Goal: Task Accomplishment & Management: Use online tool/utility

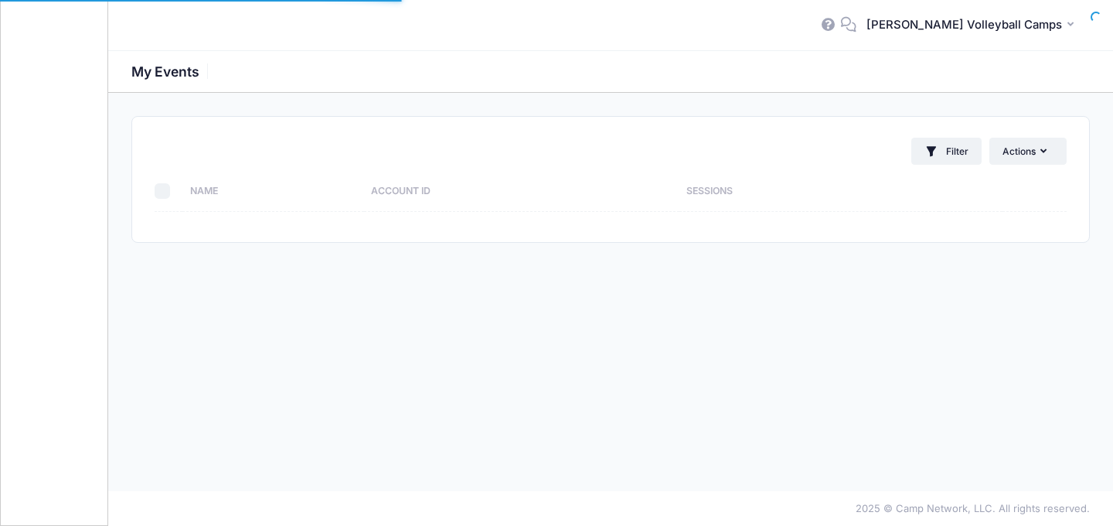
select select "10"
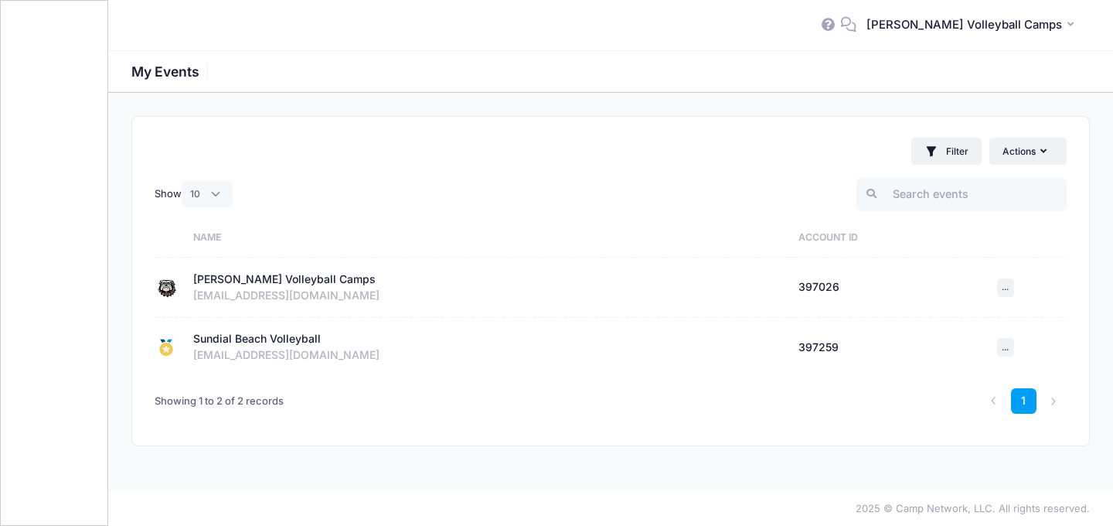
click at [324, 284] on div "[PERSON_NAME] Volleyball Camps" at bounding box center [284, 279] width 182 height 16
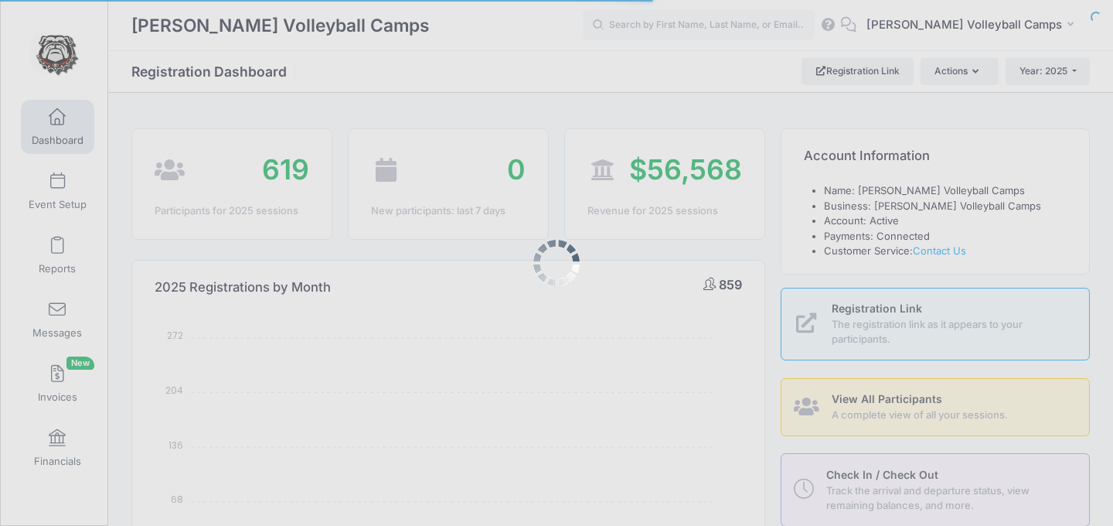
select select
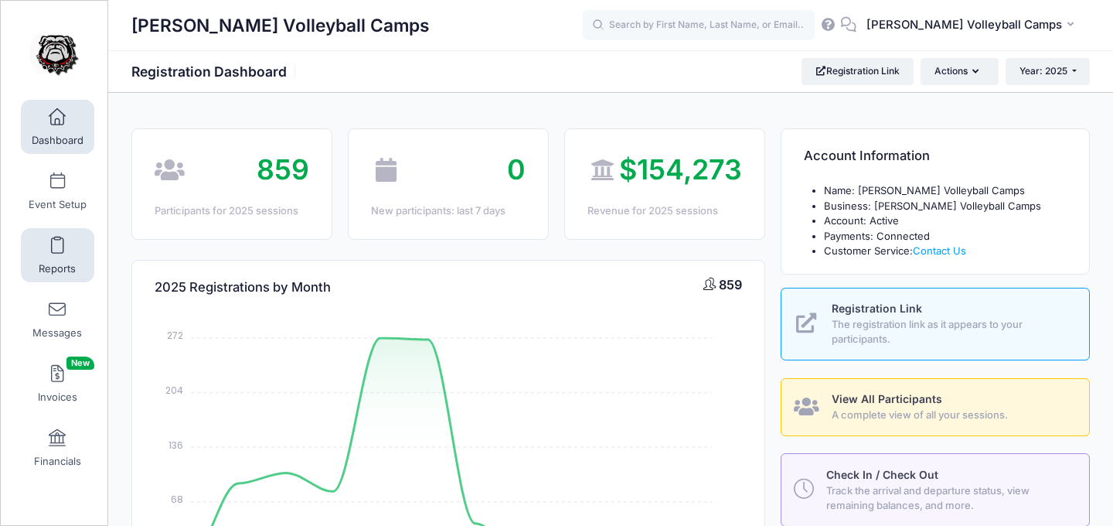
click at [71, 249] on link "Reports" at bounding box center [57, 255] width 73 height 54
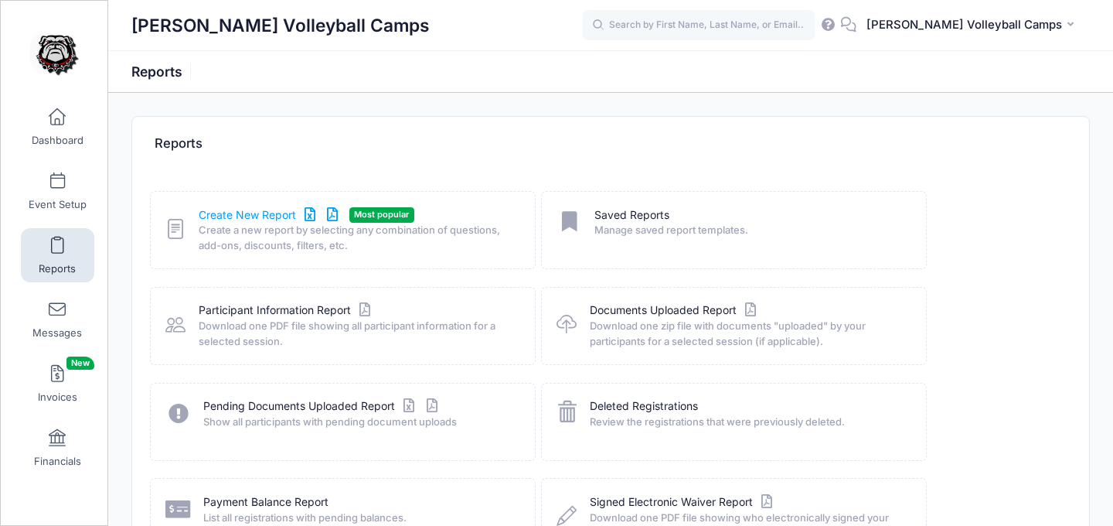
click at [230, 210] on link "Create New Report" at bounding box center [271, 215] width 144 height 16
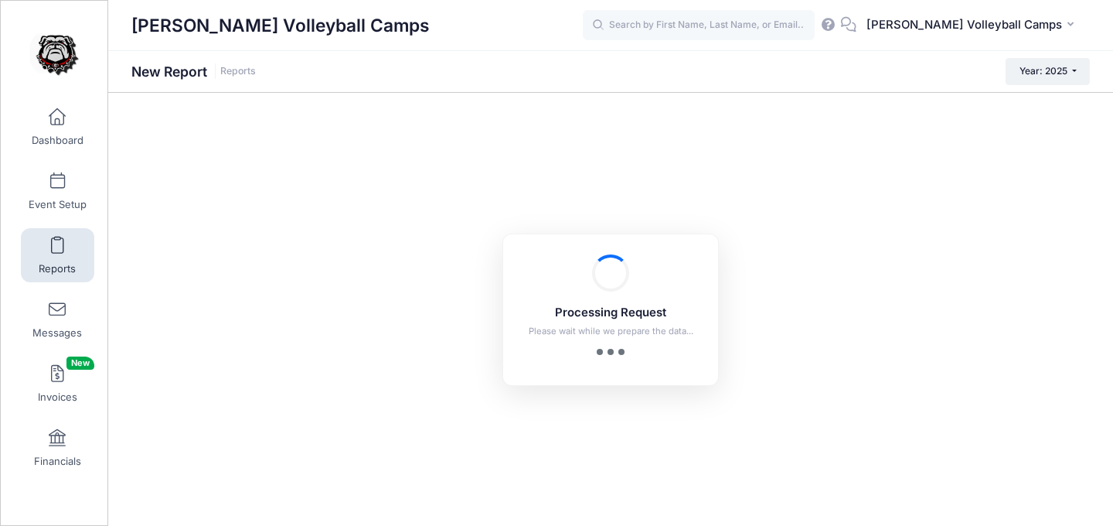
checkbox input "true"
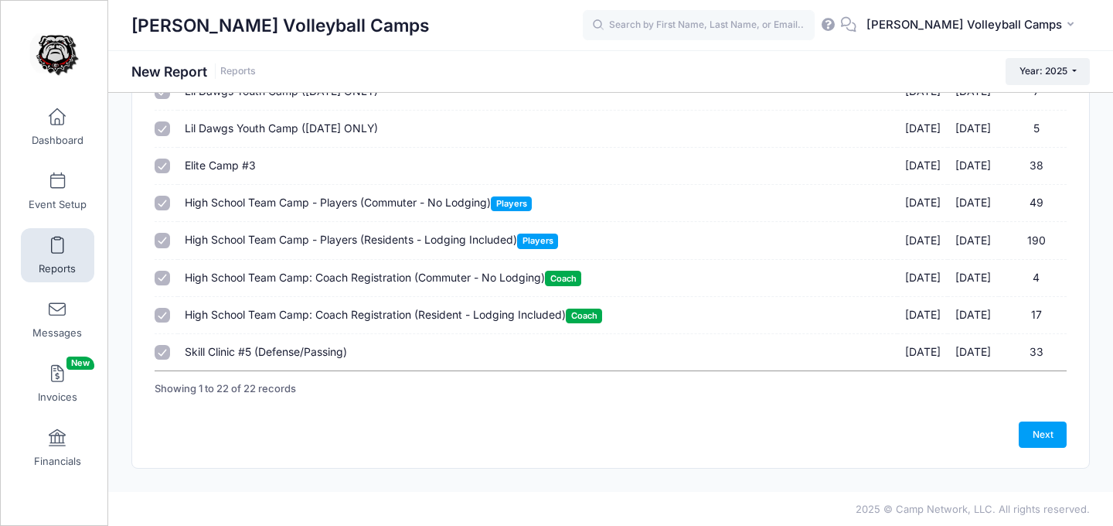
scroll to position [675, 0]
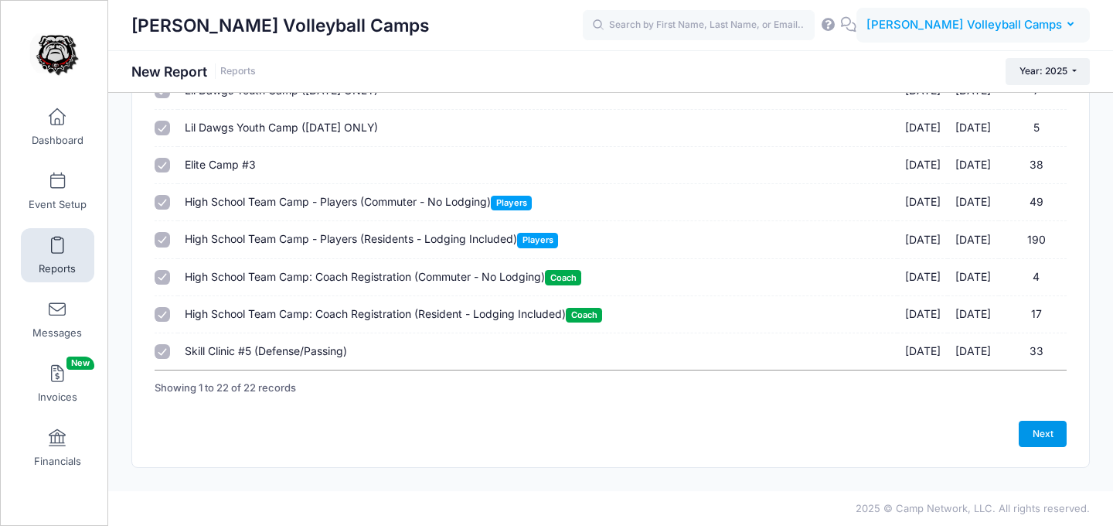
drag, startPoint x: 1057, startPoint y: 428, endPoint x: 908, endPoint y: 26, distance: 428.7
click at [1057, 428] on link "Next" at bounding box center [1043, 433] width 48 height 26
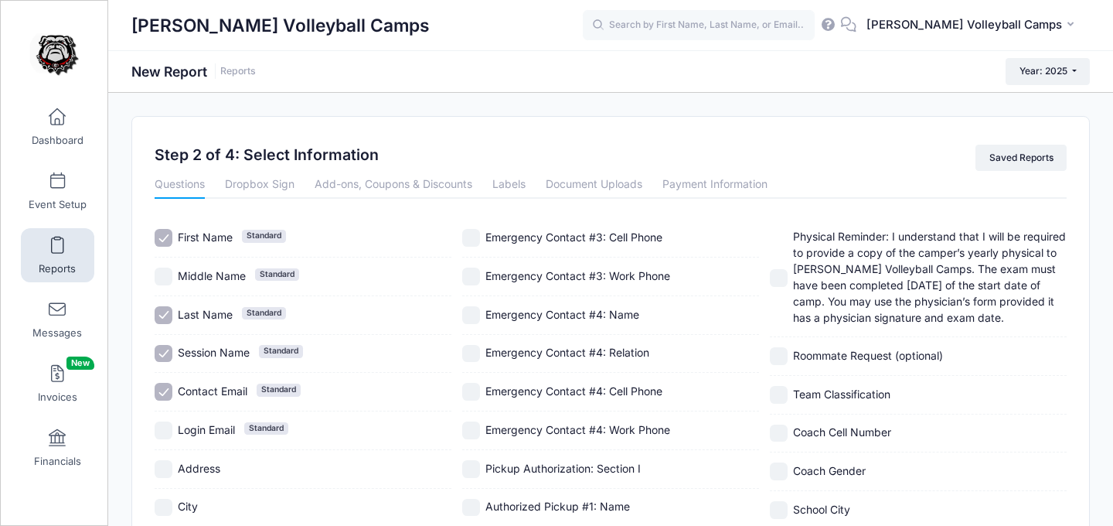
click at [163, 389] on input "Contact Email Standard" at bounding box center [164, 392] width 18 height 18
checkbox input "false"
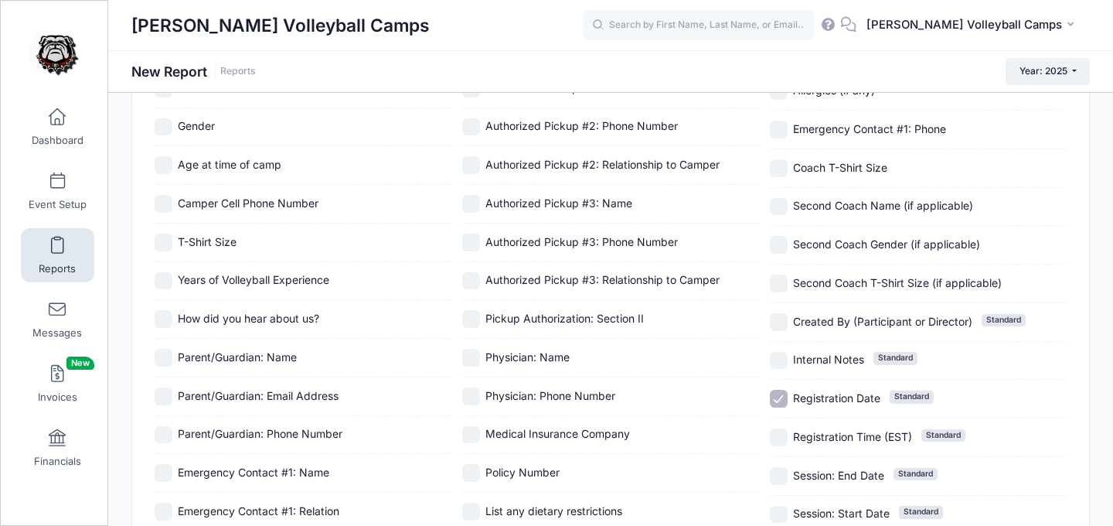
scroll to position [537, 0]
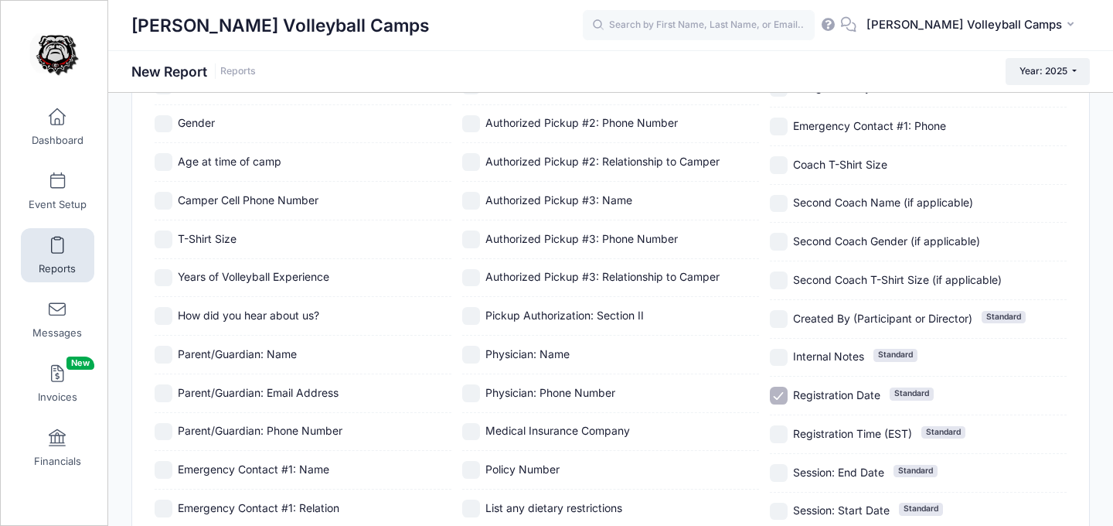
click at [781, 390] on input "Registration Date Standard" at bounding box center [779, 395] width 18 height 18
checkbox input "false"
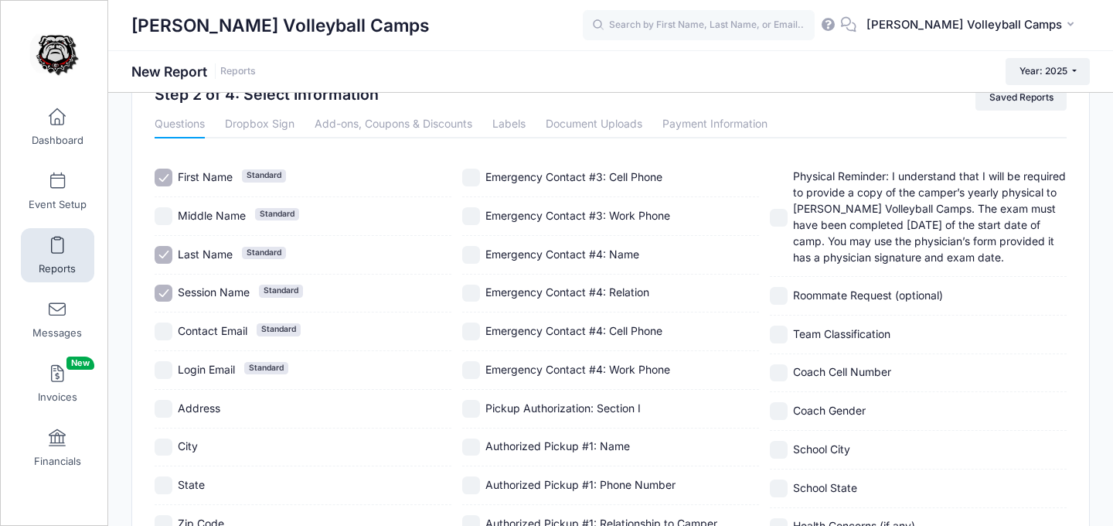
scroll to position [0, 0]
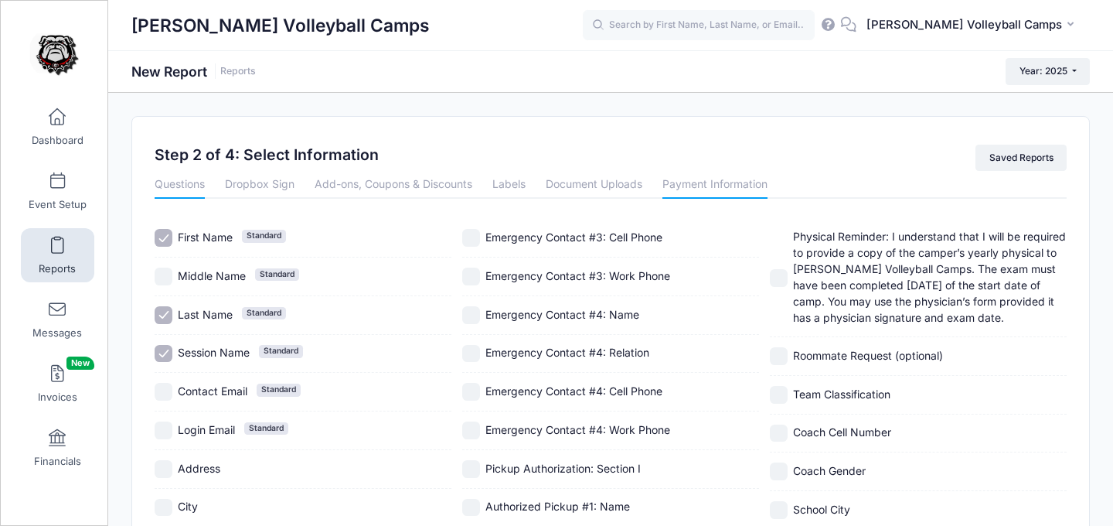
click at [704, 187] on link "Payment Information" at bounding box center [714, 185] width 105 height 28
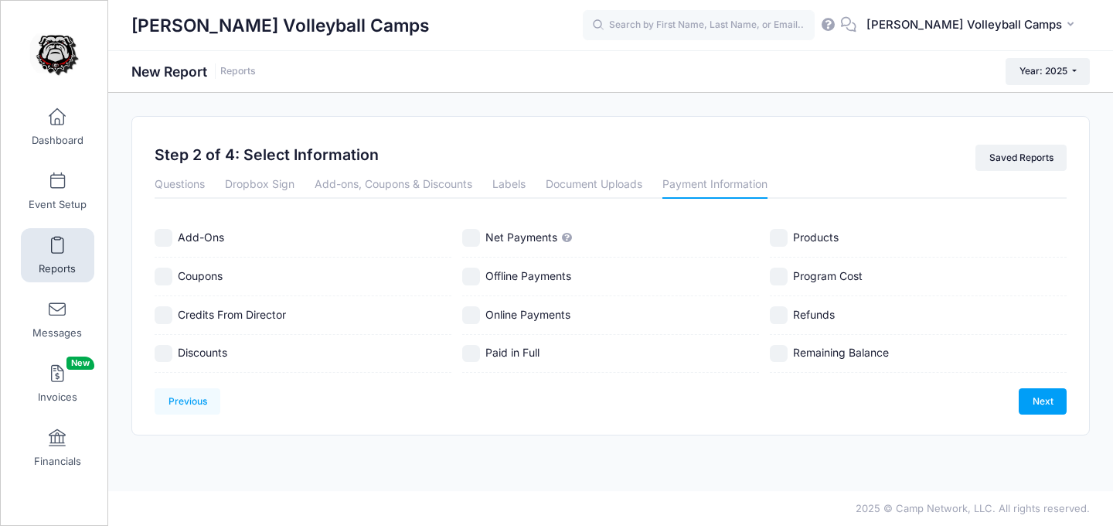
click at [785, 280] on input "Program Cost" at bounding box center [779, 276] width 18 height 18
checkbox input "true"
click at [167, 232] on input "Add-Ons" at bounding box center [164, 238] width 18 height 18
checkbox input "true"
click at [206, 280] on span "Coupons" at bounding box center [200, 275] width 45 height 13
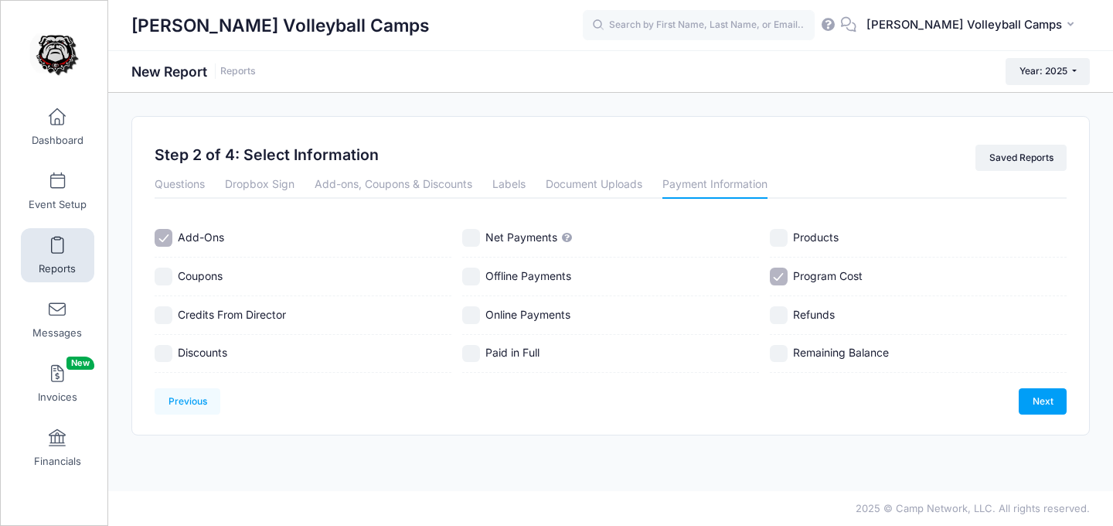
checkbox input "true"
click at [162, 316] on input "Credits From Director" at bounding box center [164, 315] width 18 height 18
checkbox input "true"
click at [470, 242] on input "Net Payments" at bounding box center [471, 238] width 18 height 18
checkbox input "true"
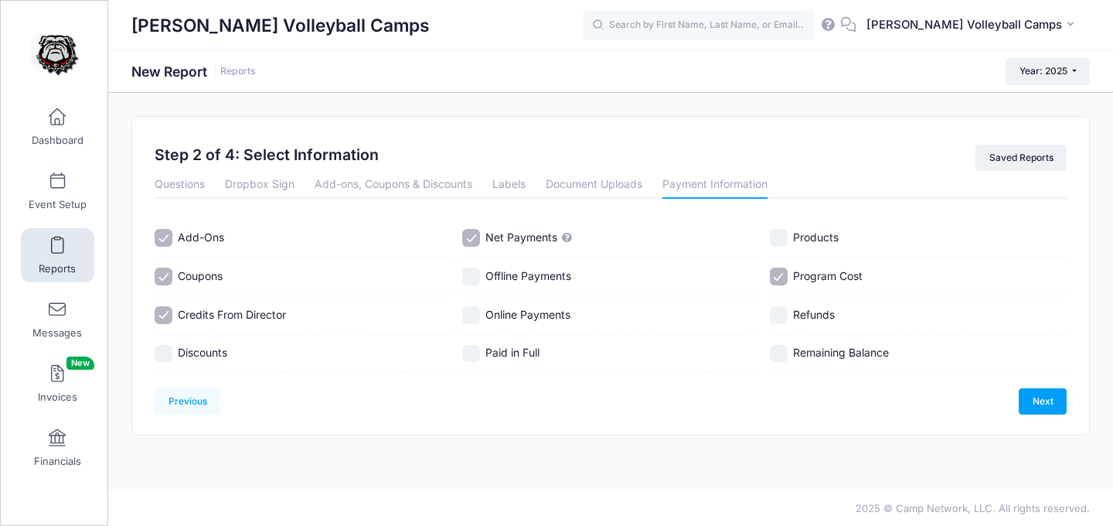
click at [475, 347] on input "Paid in Full" at bounding box center [471, 354] width 18 height 18
checkbox input "true"
click at [165, 352] on input "Discounts" at bounding box center [164, 354] width 18 height 18
checkbox input "true"
click at [1036, 407] on link "Next" at bounding box center [1043, 401] width 48 height 26
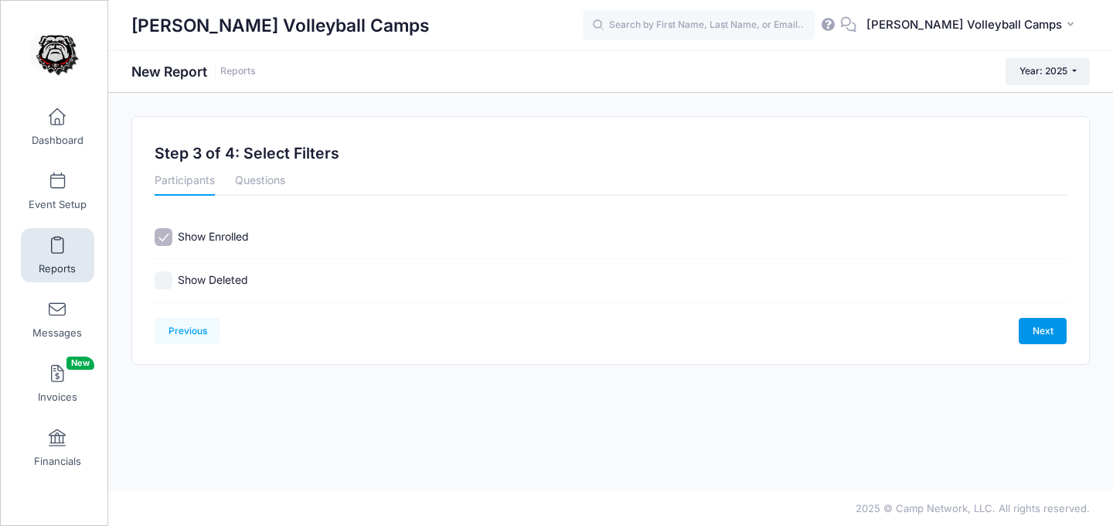
click at [1047, 335] on link "Next" at bounding box center [1043, 331] width 48 height 26
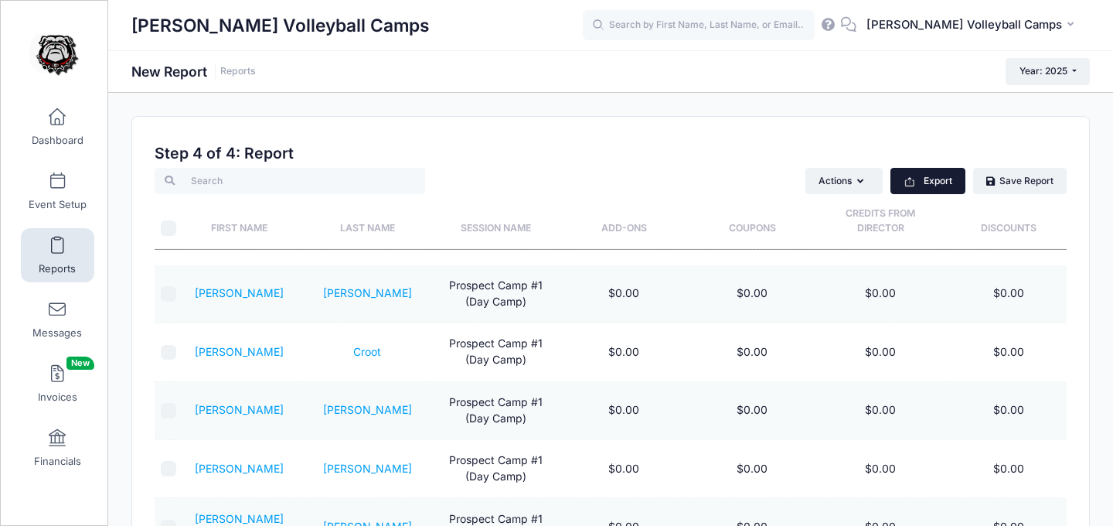
click at [915, 180] on icon "button" at bounding box center [910, 181] width 12 height 12
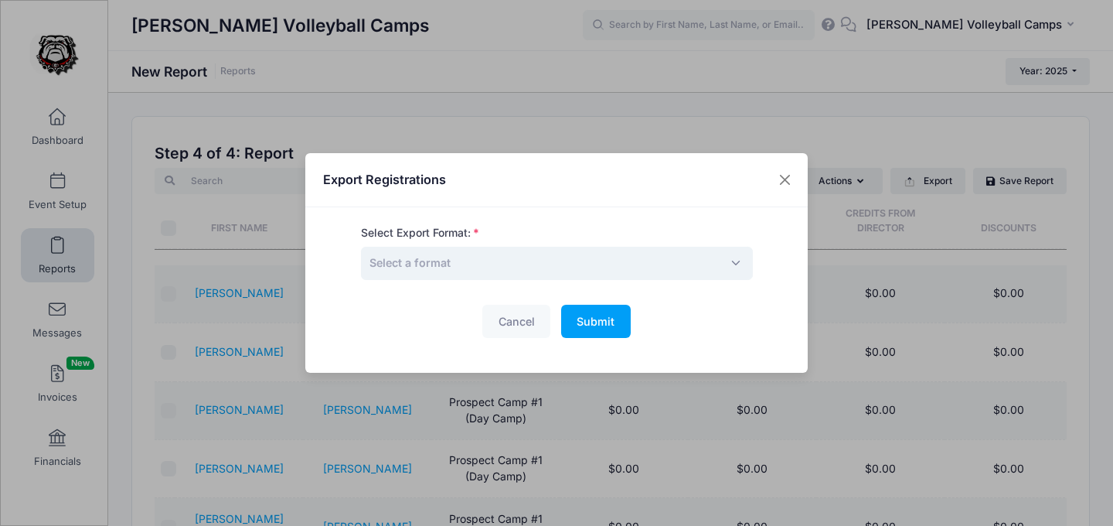
click at [467, 264] on span "Select a format" at bounding box center [557, 263] width 392 height 33
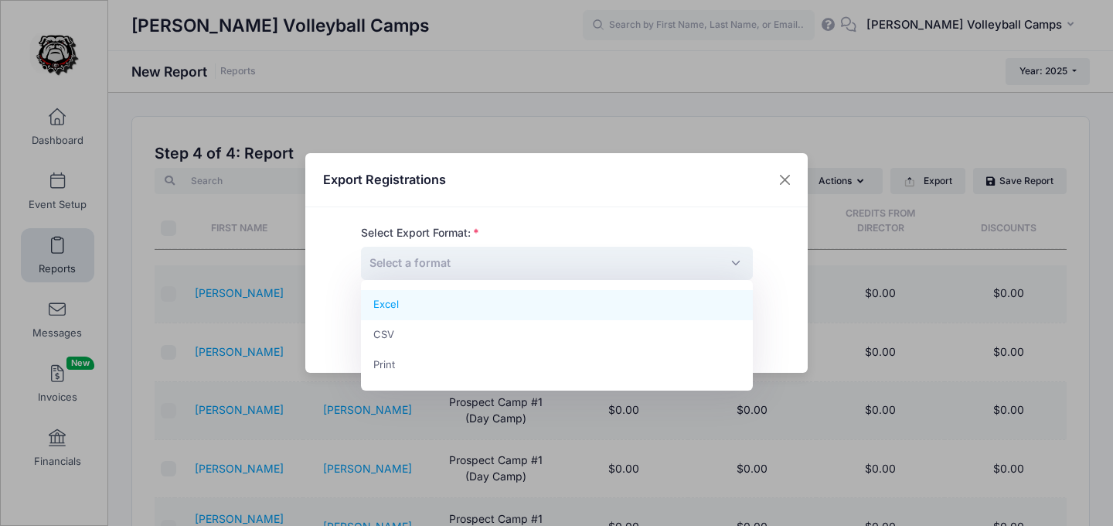
select select "excel"
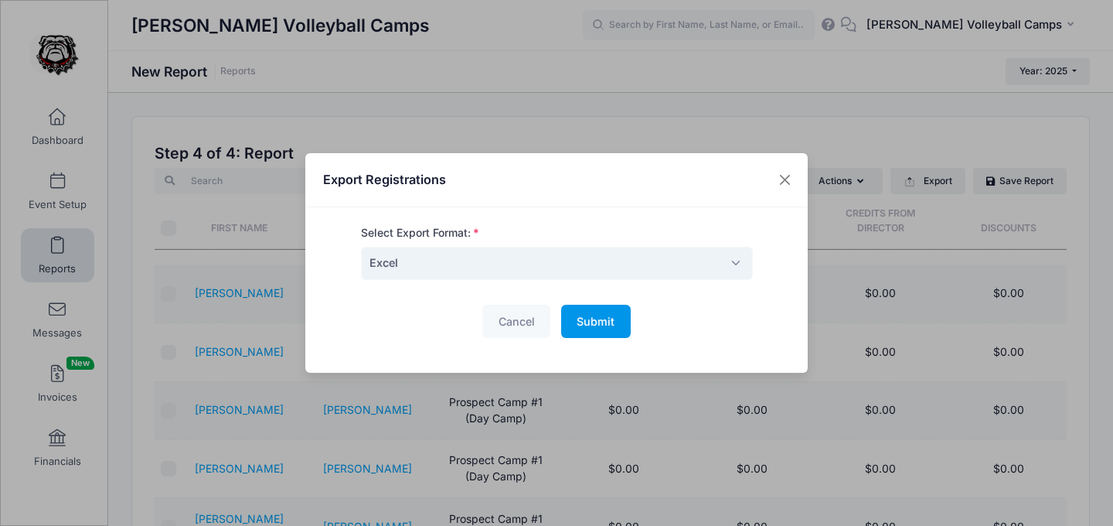
click at [611, 318] on span "Submit" at bounding box center [596, 321] width 38 height 13
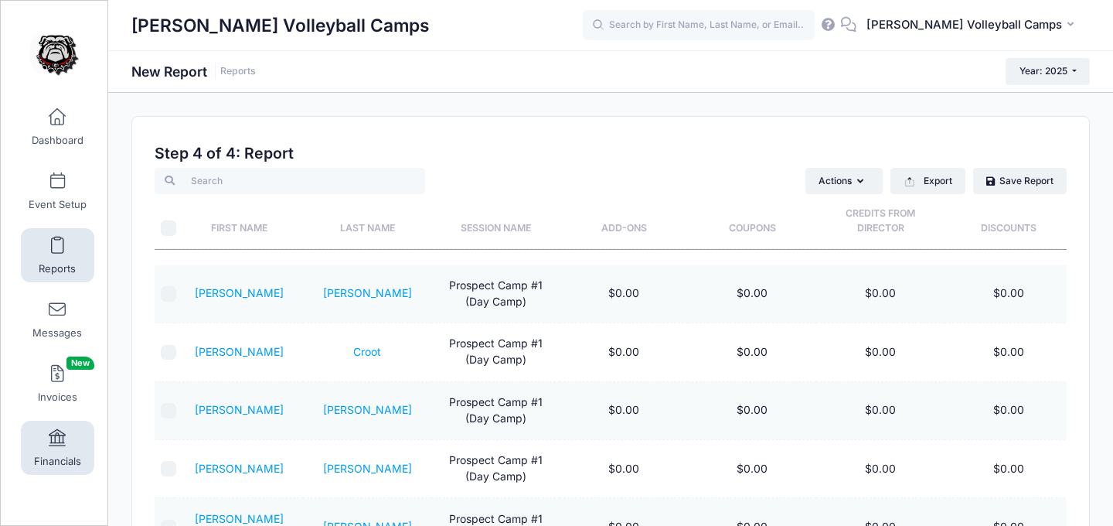
click at [57, 434] on span at bounding box center [57, 438] width 0 height 17
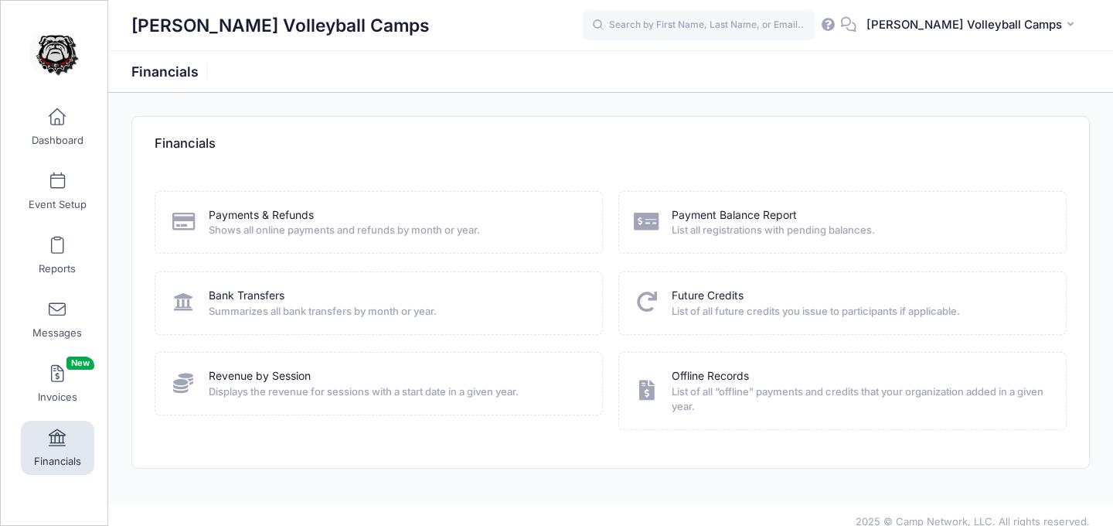
click at [70, 437] on link "Financials" at bounding box center [57, 447] width 73 height 54
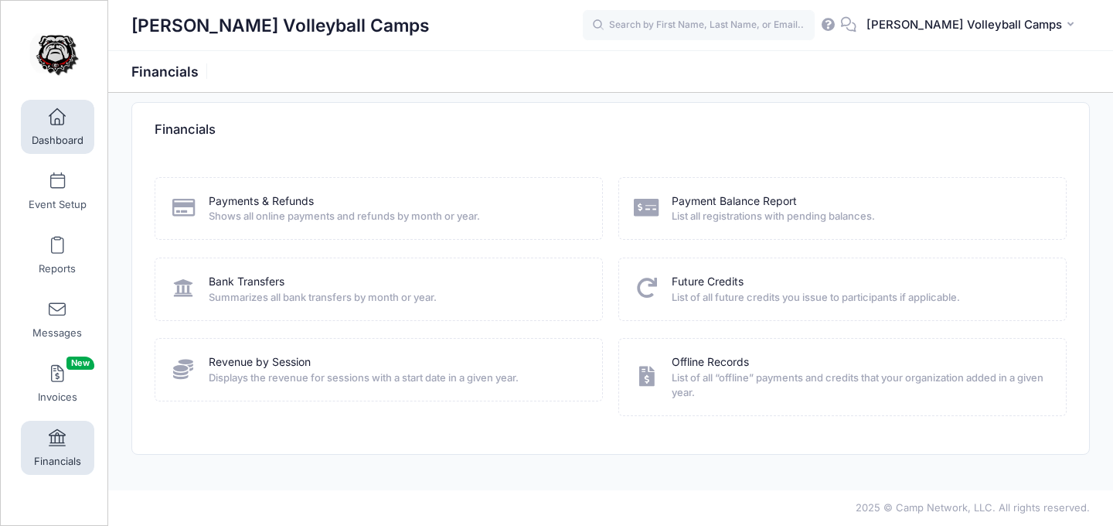
click at [57, 121] on span at bounding box center [57, 117] width 0 height 17
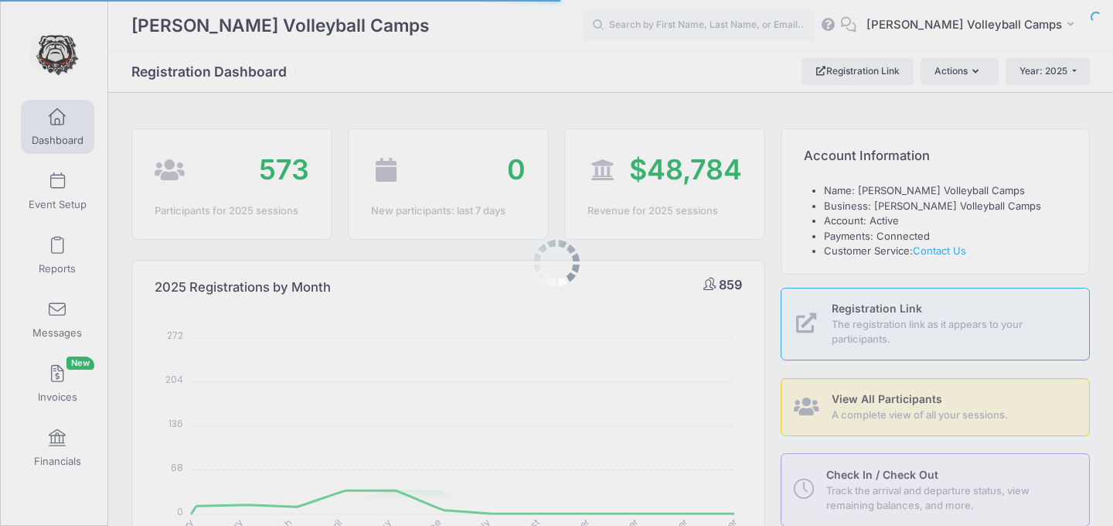
select select
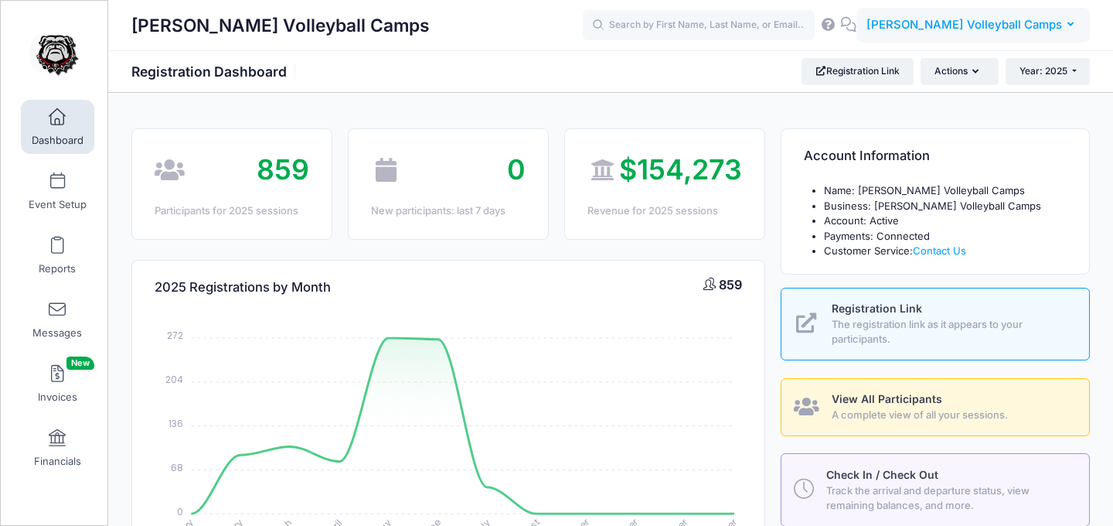
click at [1071, 25] on icon "button" at bounding box center [1073, 25] width 12 height 0
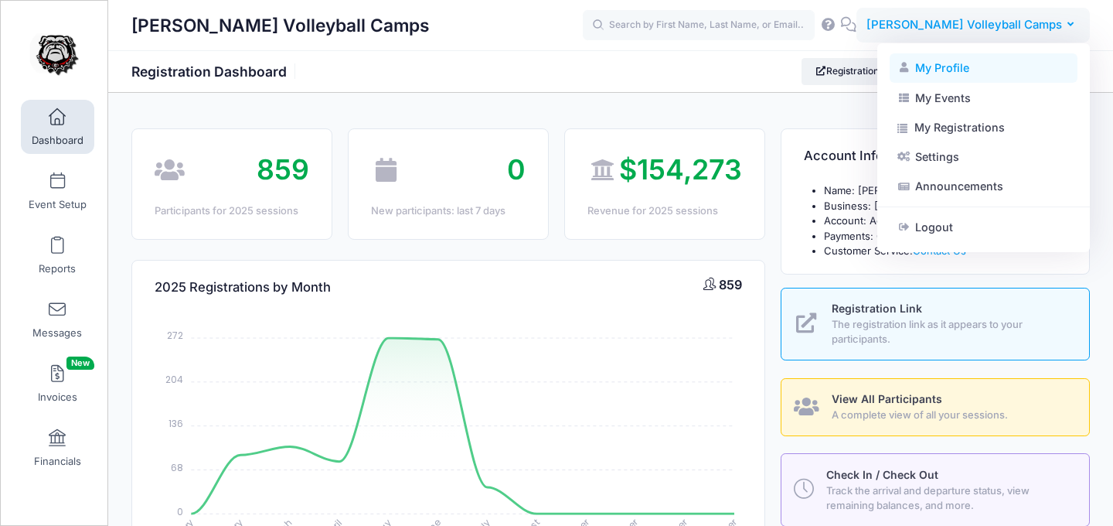
click at [980, 69] on link "My Profile" at bounding box center [984, 67] width 188 height 29
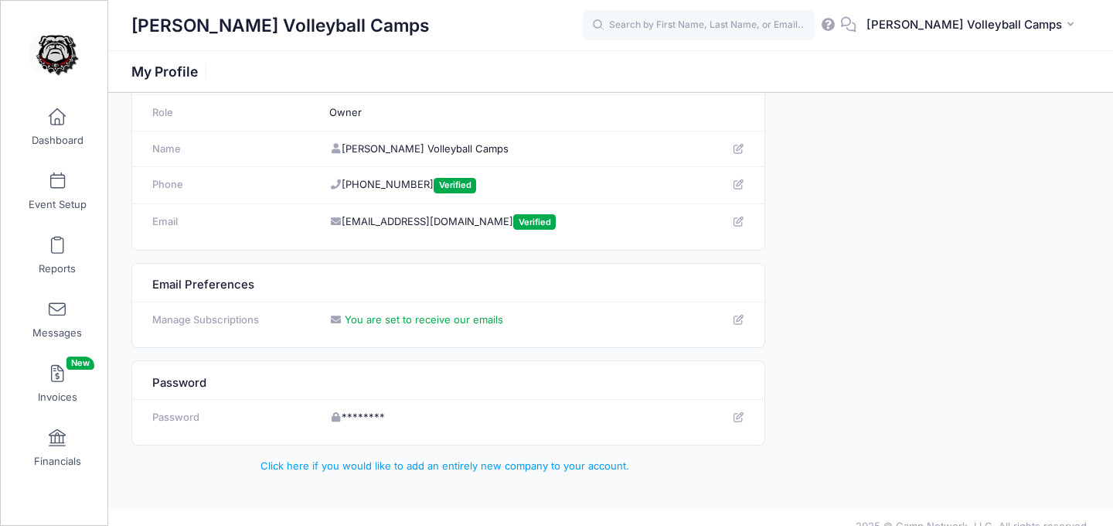
scroll to position [78, 0]
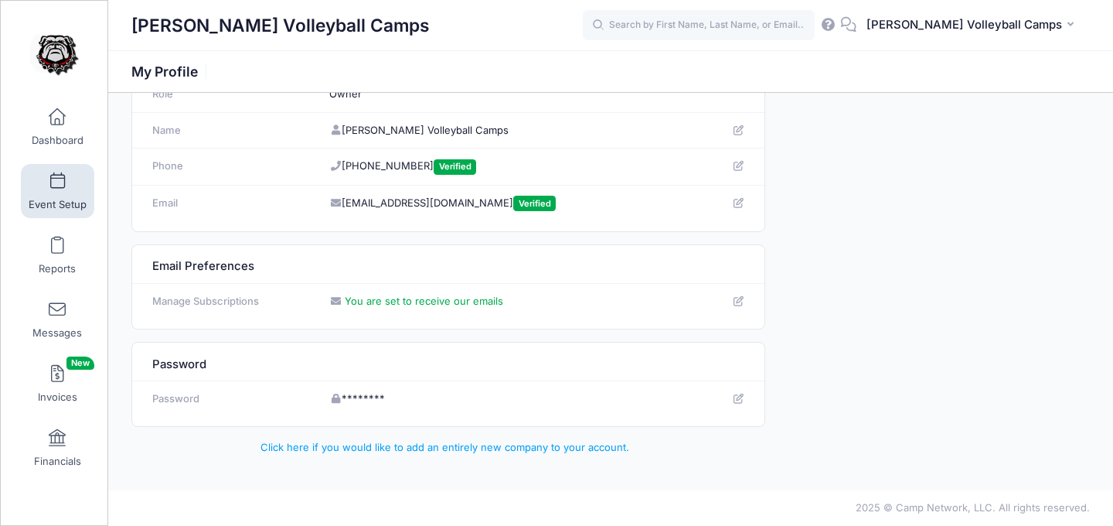
click at [60, 193] on link "Event Setup" at bounding box center [57, 191] width 73 height 54
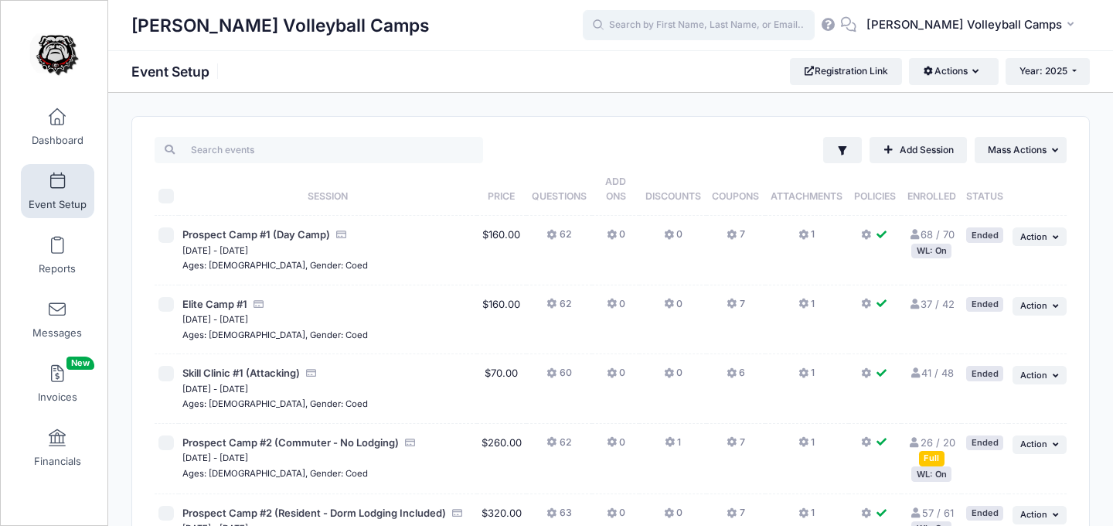
click at [665, 18] on input "text" at bounding box center [699, 25] width 232 height 31
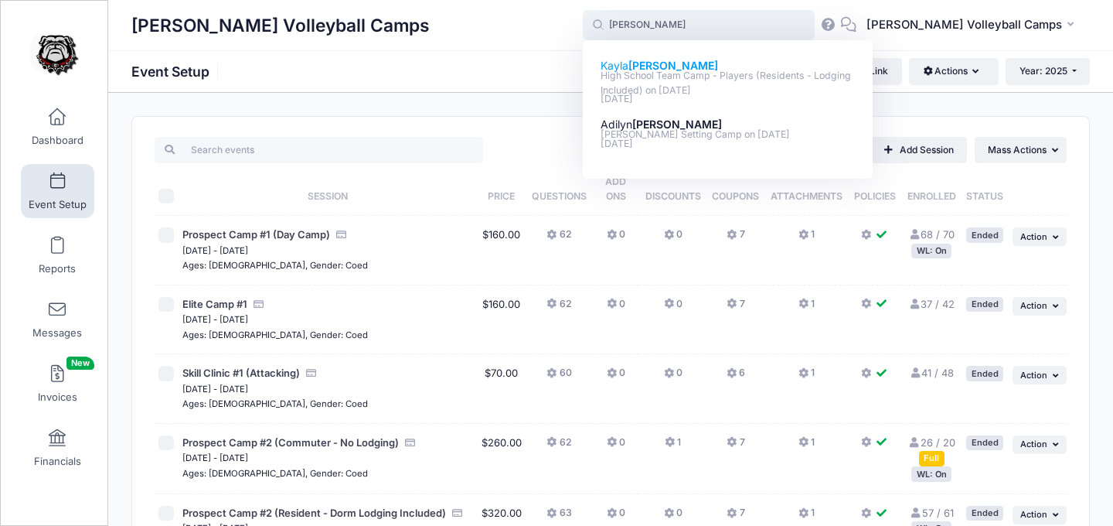
click at [689, 60] on strong "[PERSON_NAME]" at bounding box center [673, 65] width 90 height 13
type input "[PERSON_NAME] (High School Team Camp - Players (Residents - Lodging Included), …"
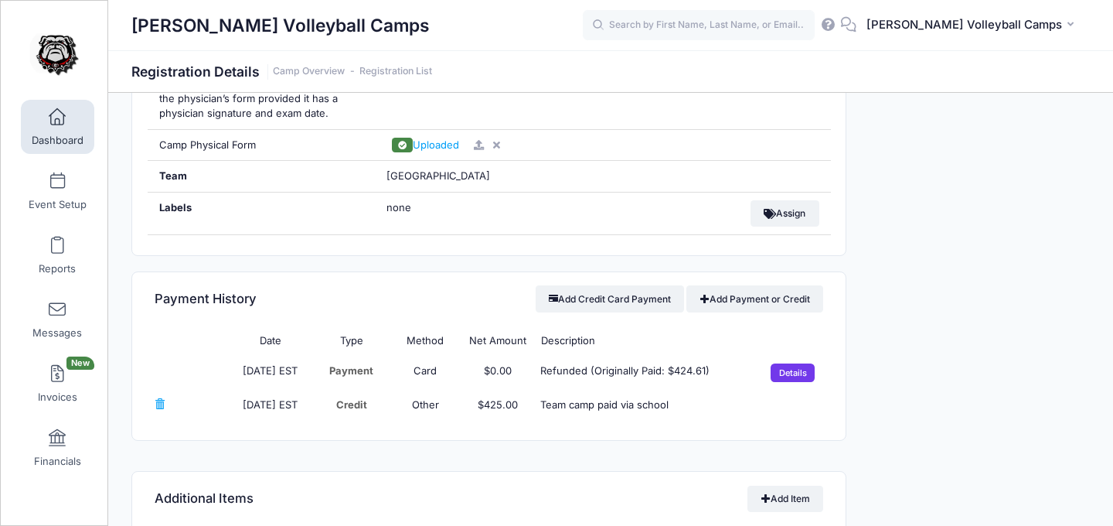
scroll to position [2464, 0]
click at [52, 385] on link "Invoices New" at bounding box center [57, 383] width 73 height 54
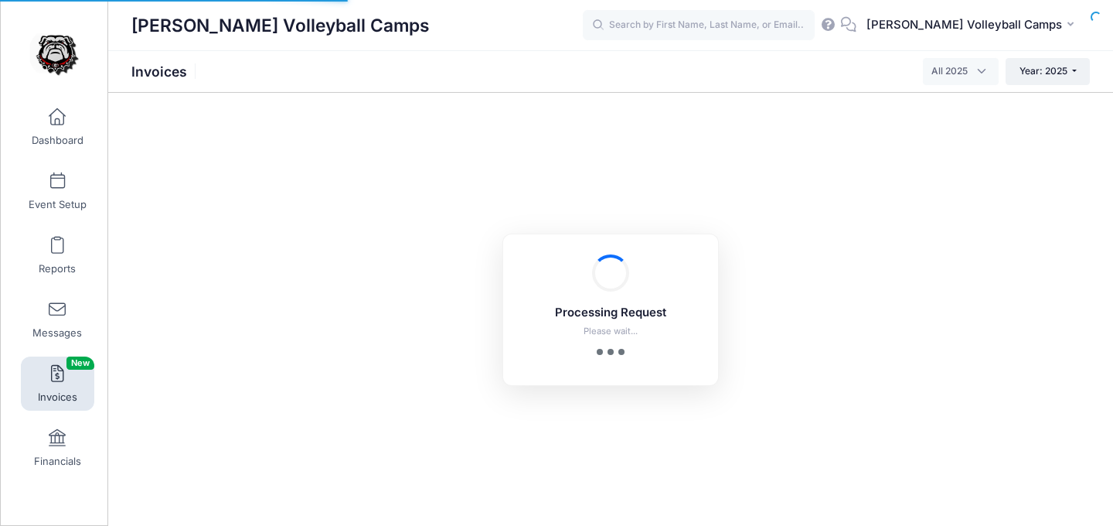
select select
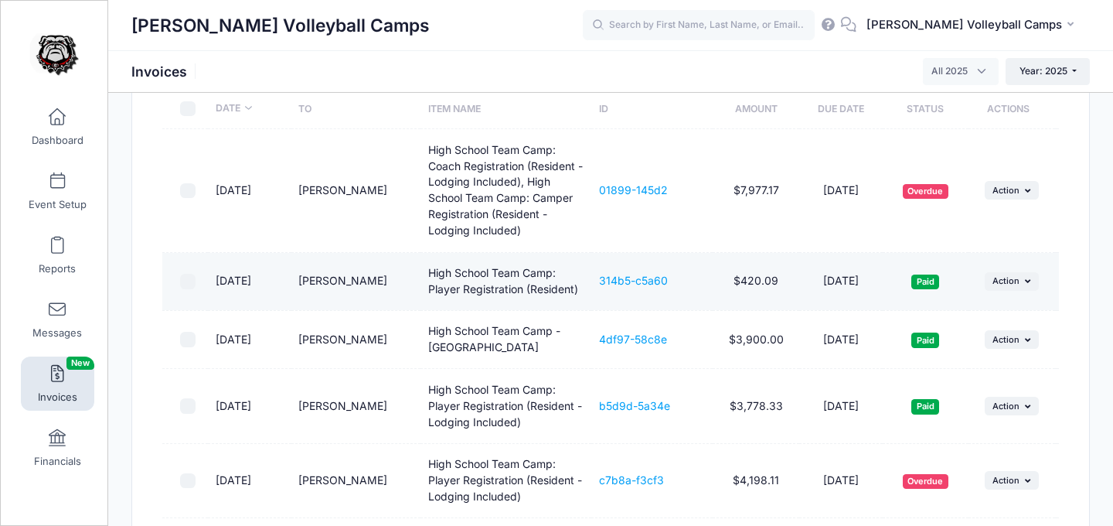
scroll to position [127, 0]
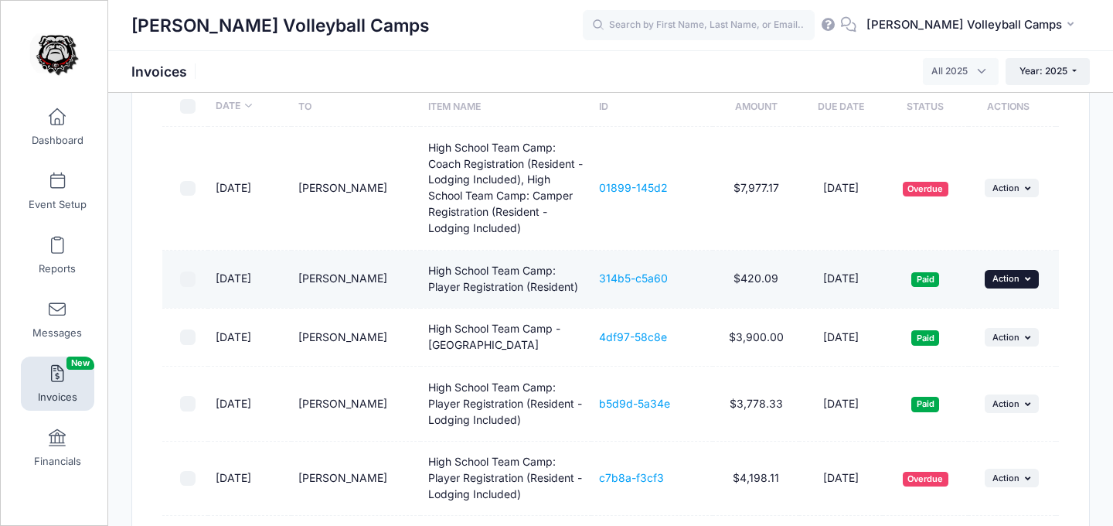
click at [1001, 281] on span "Action" at bounding box center [1005, 278] width 27 height 11
click at [990, 321] on link "View" at bounding box center [990, 320] width 82 height 29
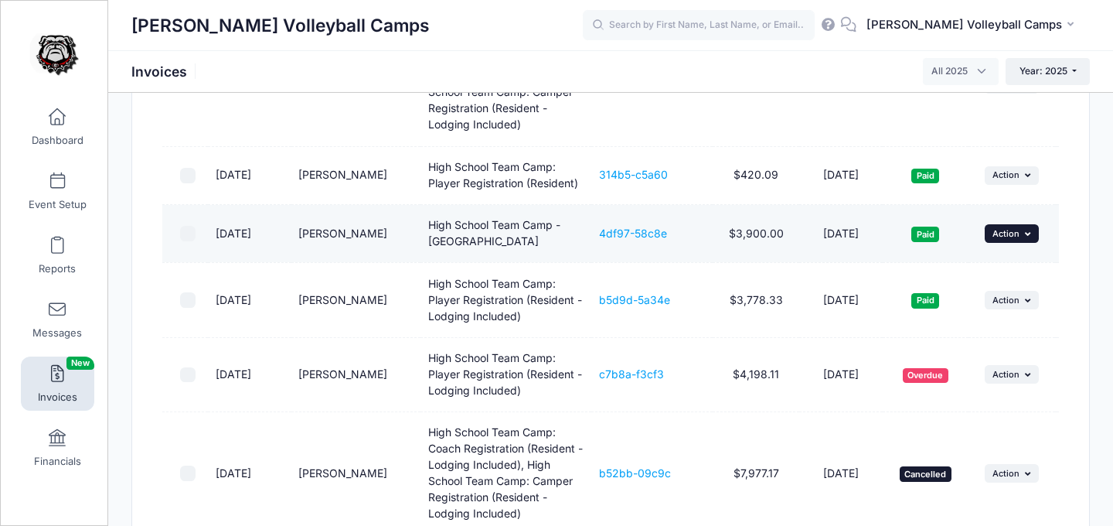
scroll to position [240, 0]
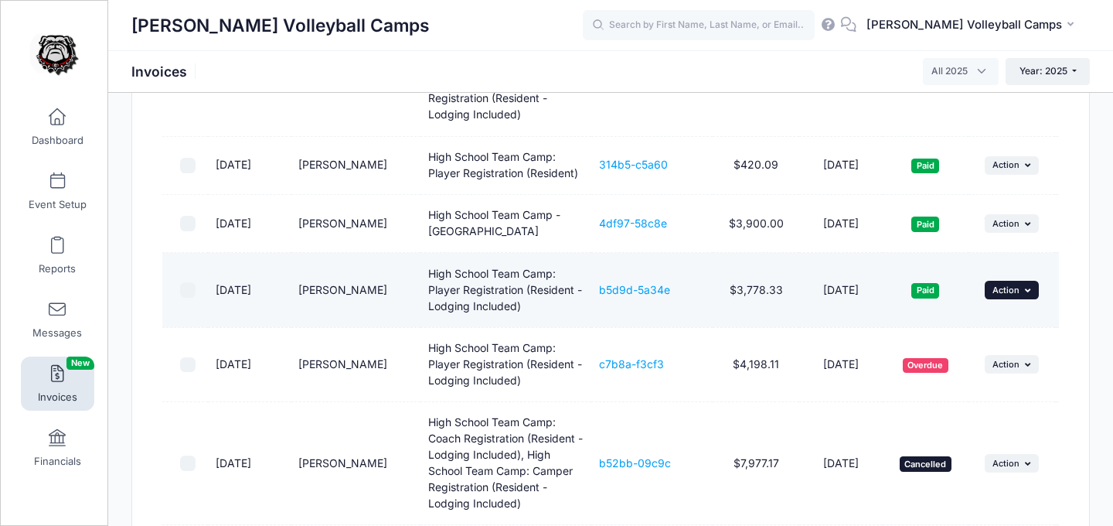
click at [1009, 295] on span "Action" at bounding box center [1005, 289] width 27 height 11
click at [993, 342] on link "View" at bounding box center [990, 339] width 82 height 29
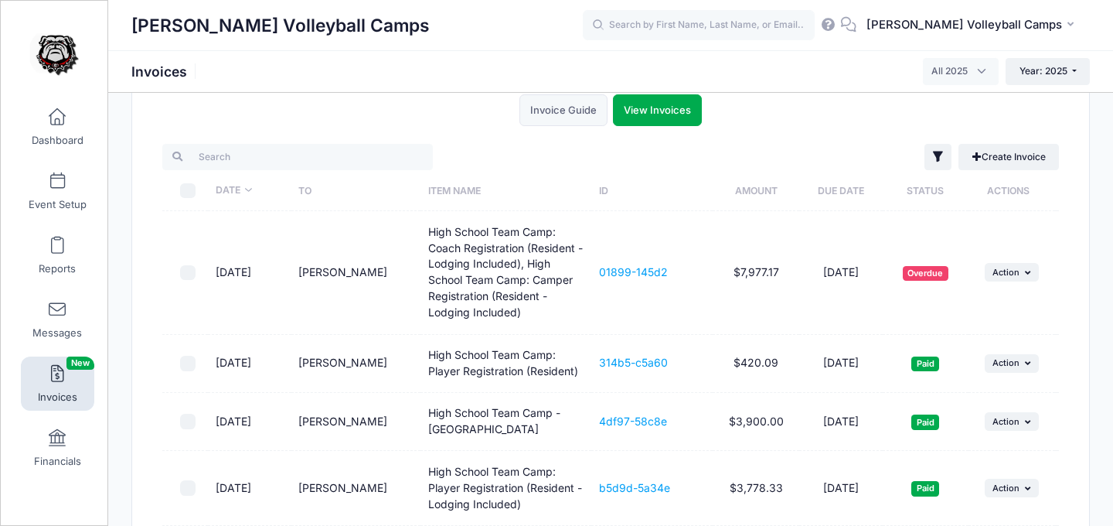
scroll to position [0, 0]
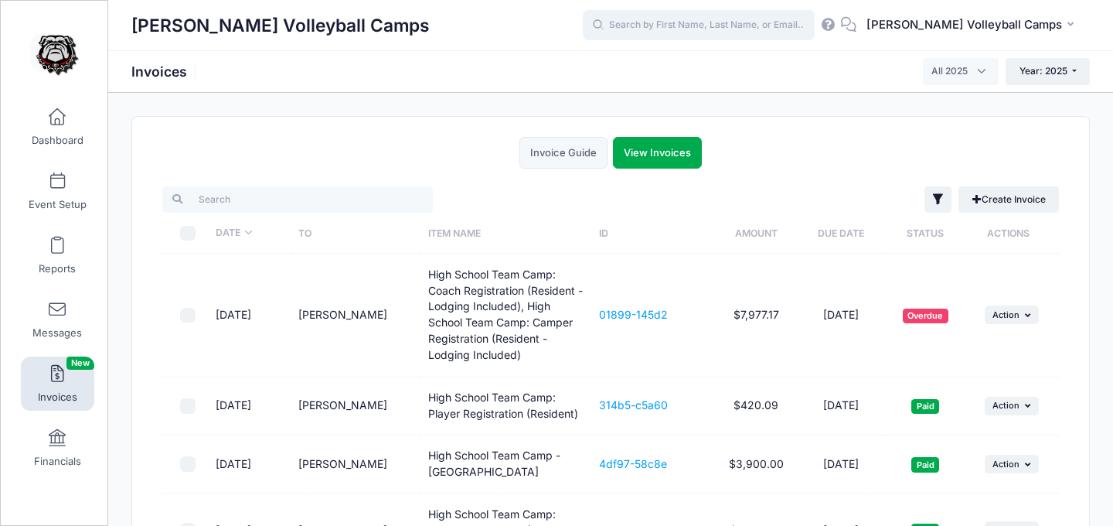
click at [688, 24] on input "text" at bounding box center [699, 25] width 232 height 31
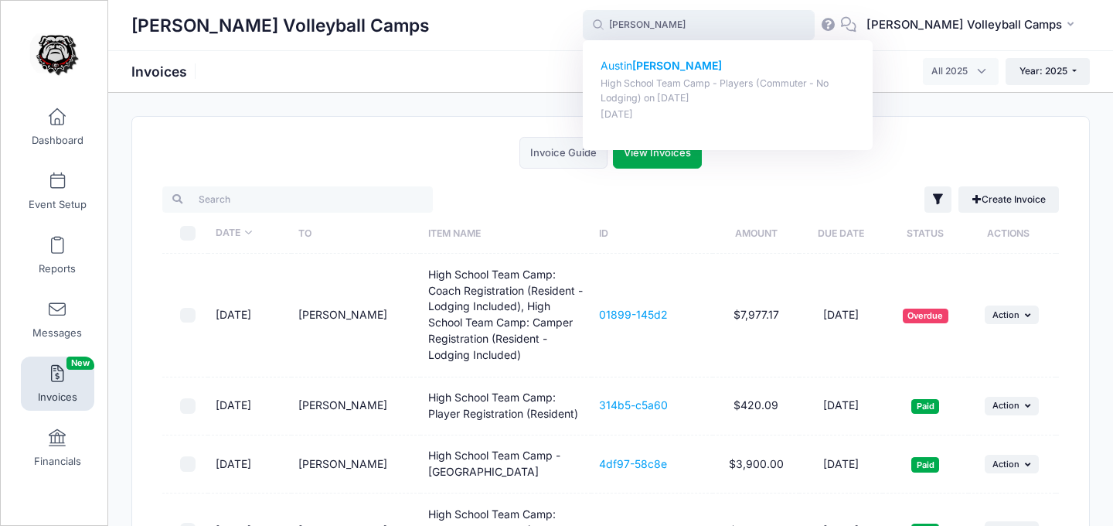
click at [669, 62] on p "Austin Beal" at bounding box center [728, 66] width 255 height 16
type input "Austin Beal (High School Team Camp - Players (Commuter - No Lodging), Jul-18, 2…"
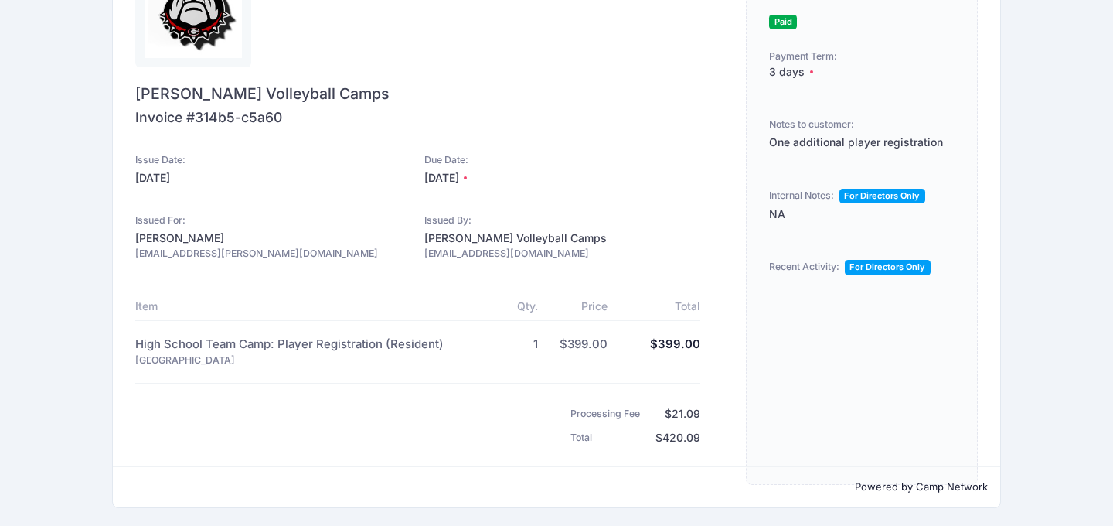
scroll to position [91, 0]
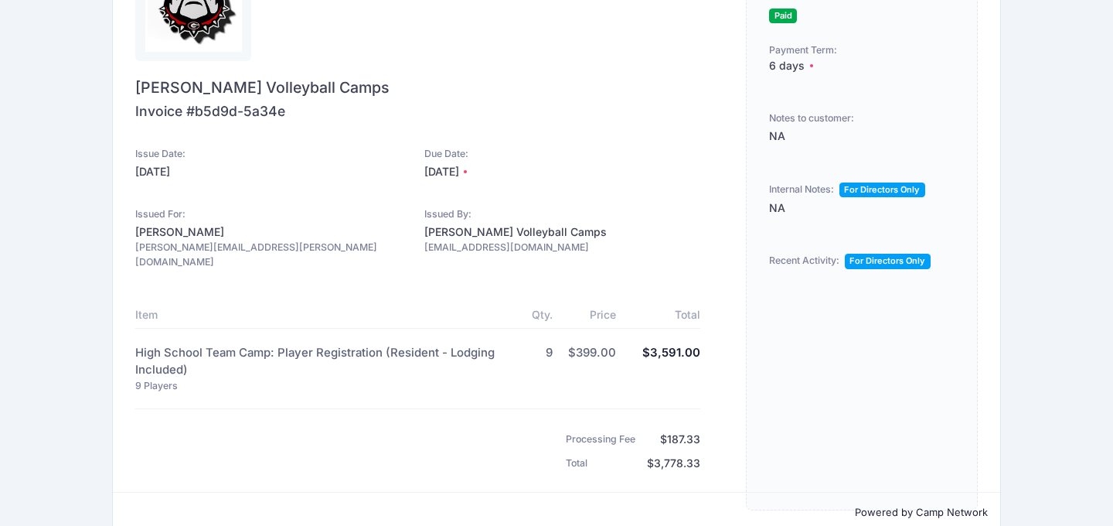
scroll to position [97, 0]
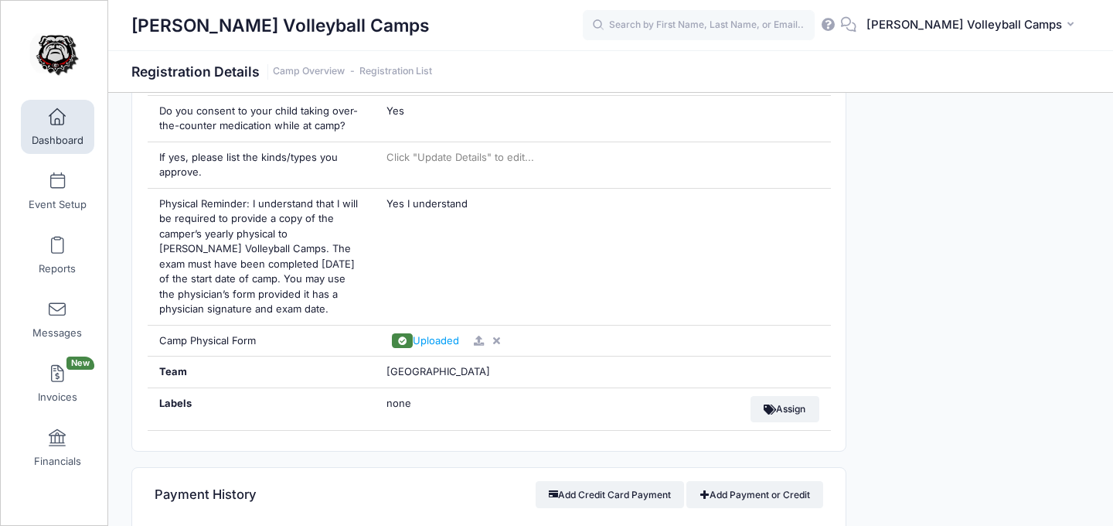
scroll to position [2268, 0]
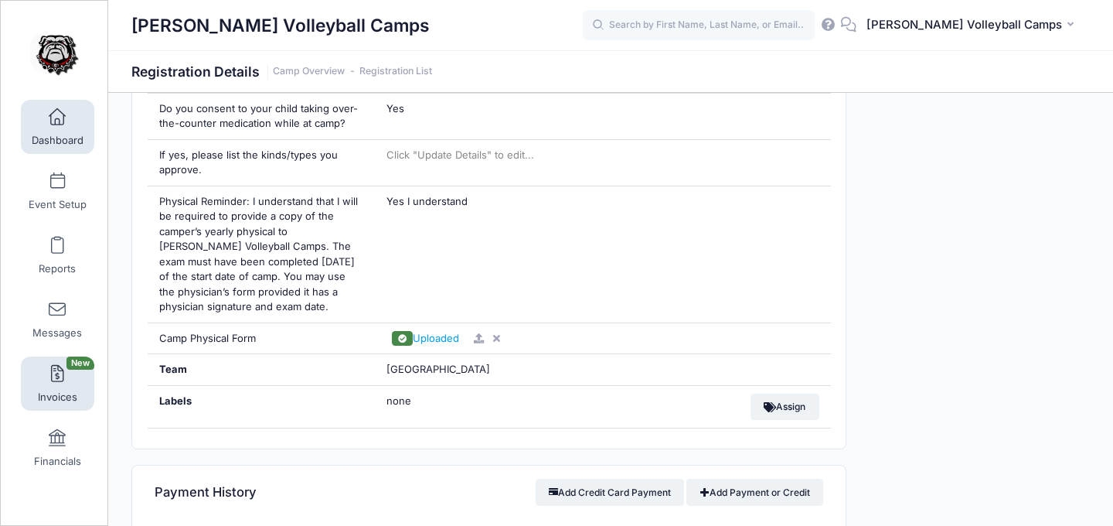
click at [71, 376] on link "Invoices New" at bounding box center [57, 383] width 73 height 54
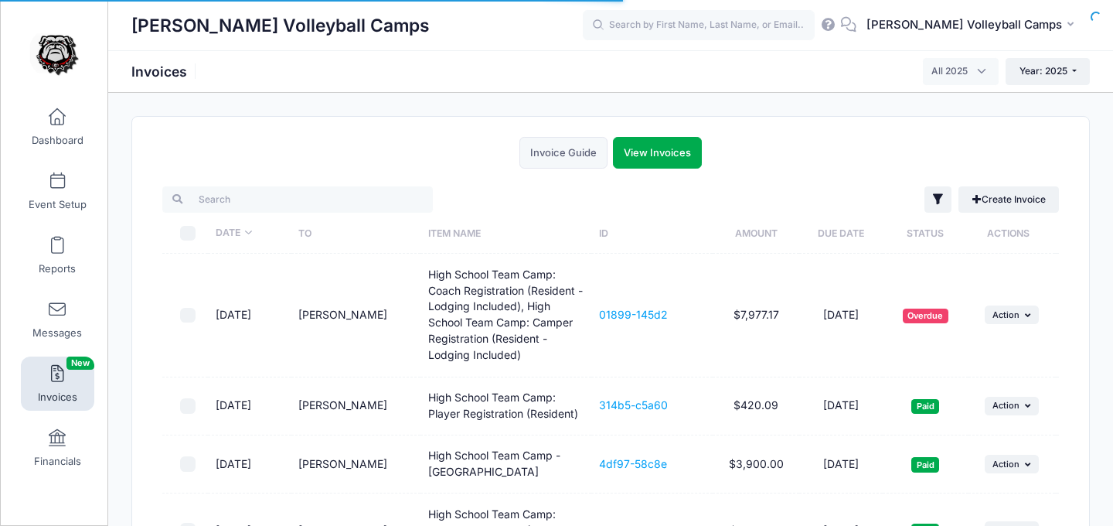
select select
click at [371, 205] on input "search" at bounding box center [297, 199] width 271 height 26
type input "u"
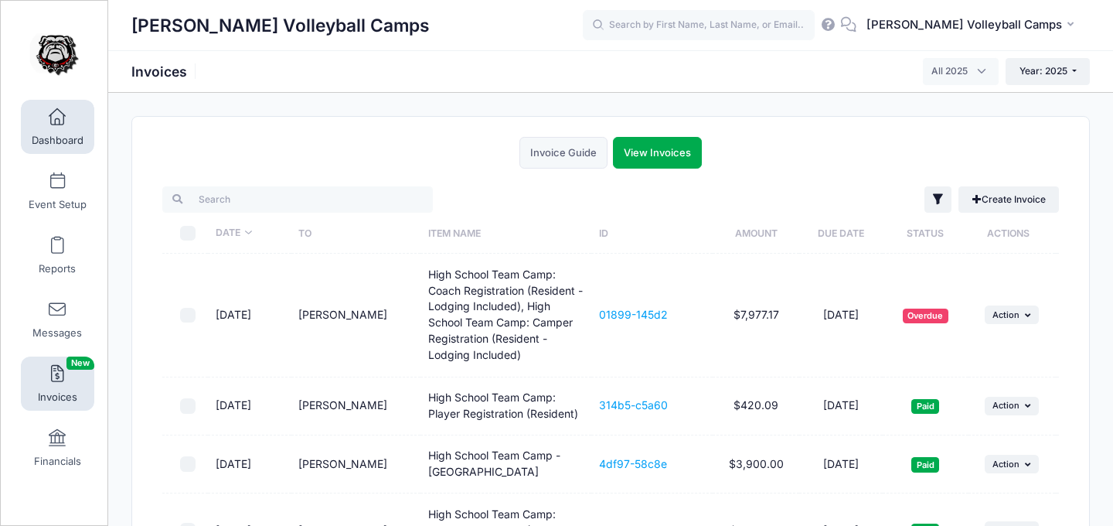
click at [67, 129] on link "Dashboard" at bounding box center [57, 127] width 73 height 54
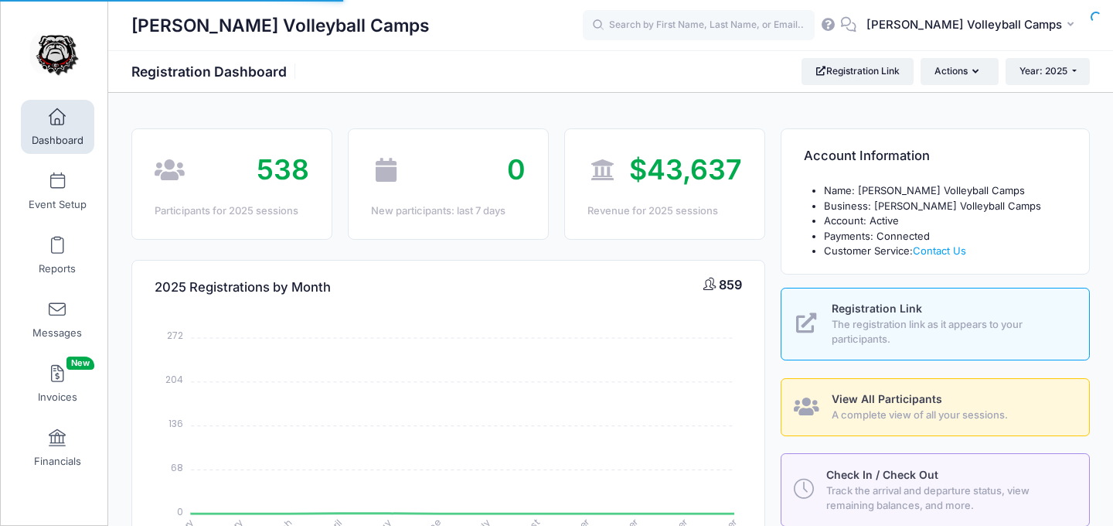
select select
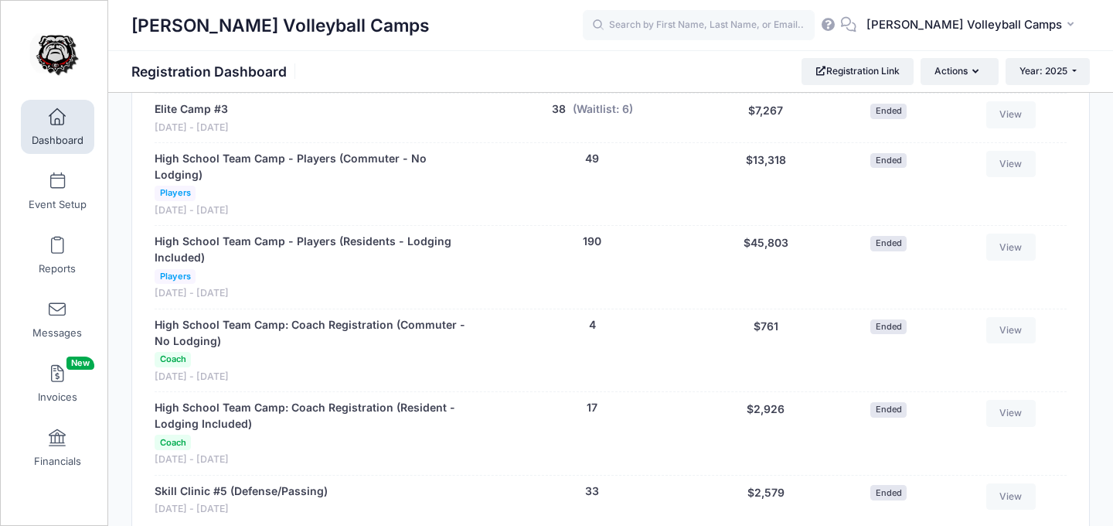
scroll to position [1523, 0]
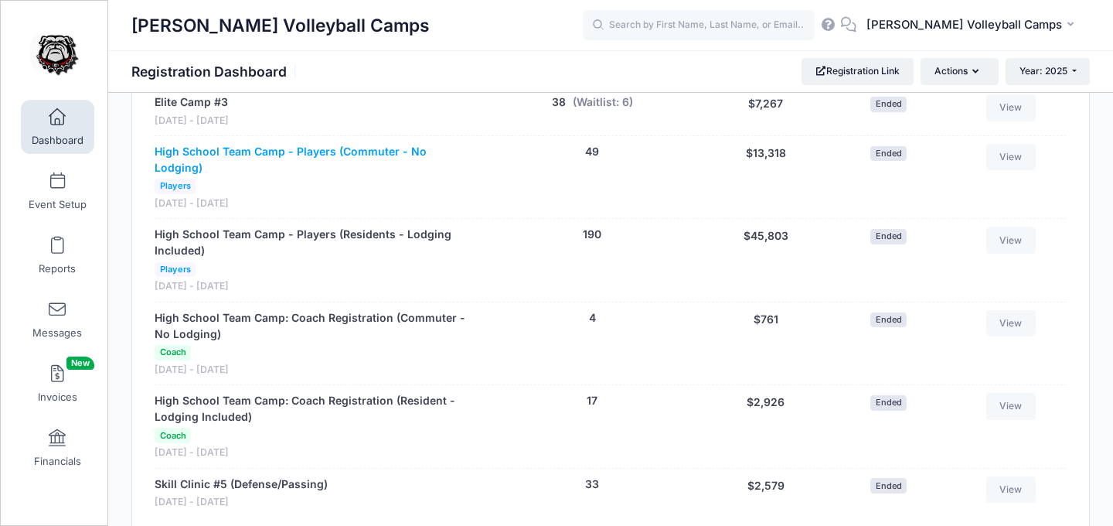
click at [367, 146] on link "High School Team Camp - Players (Commuter - No Lodging)" at bounding box center [315, 160] width 321 height 32
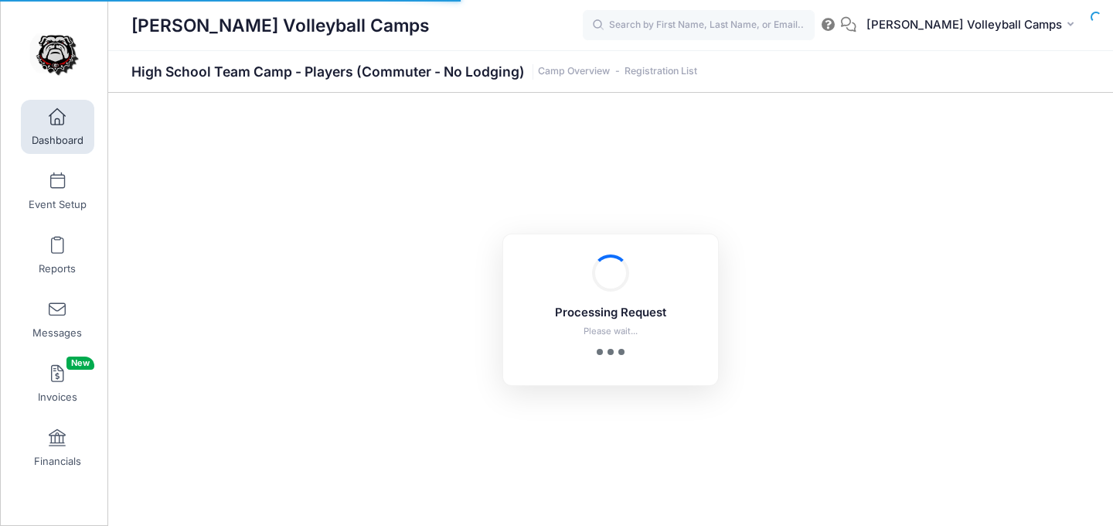
select select "10"
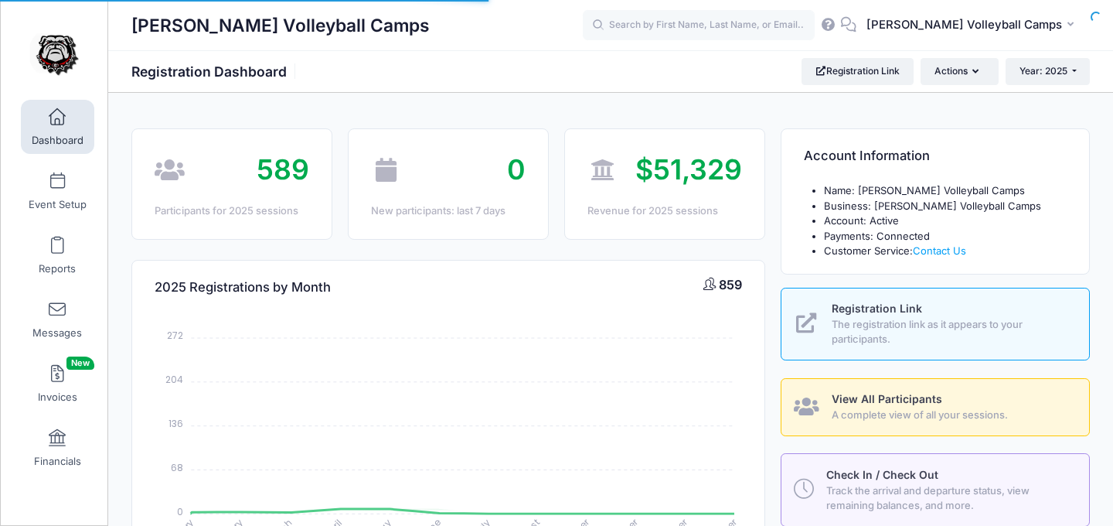
scroll to position [1523, 0]
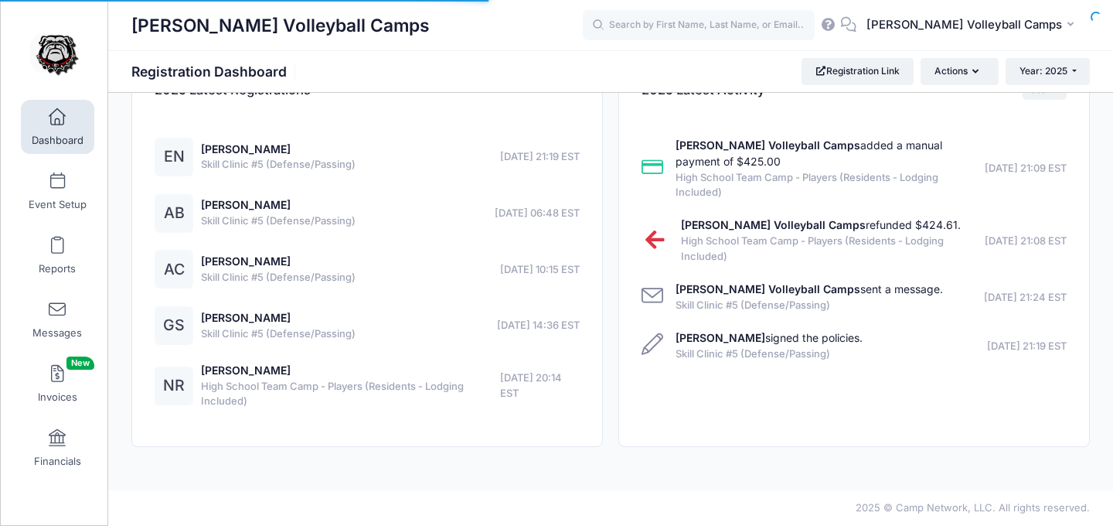
select select
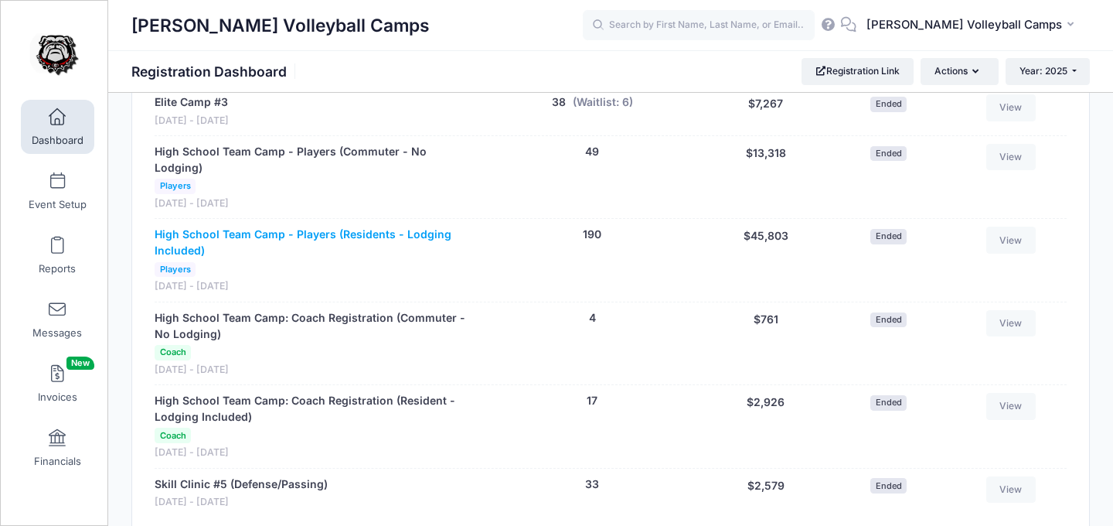
click at [344, 226] on link "High School Team Camp - Players (Residents - Lodging Included)" at bounding box center [315, 242] width 321 height 32
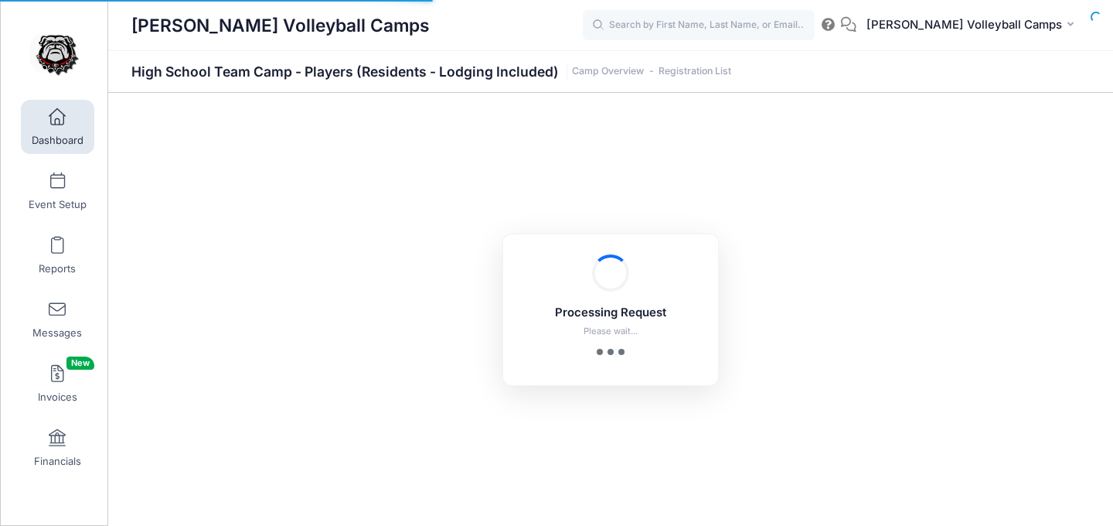
select select "10"
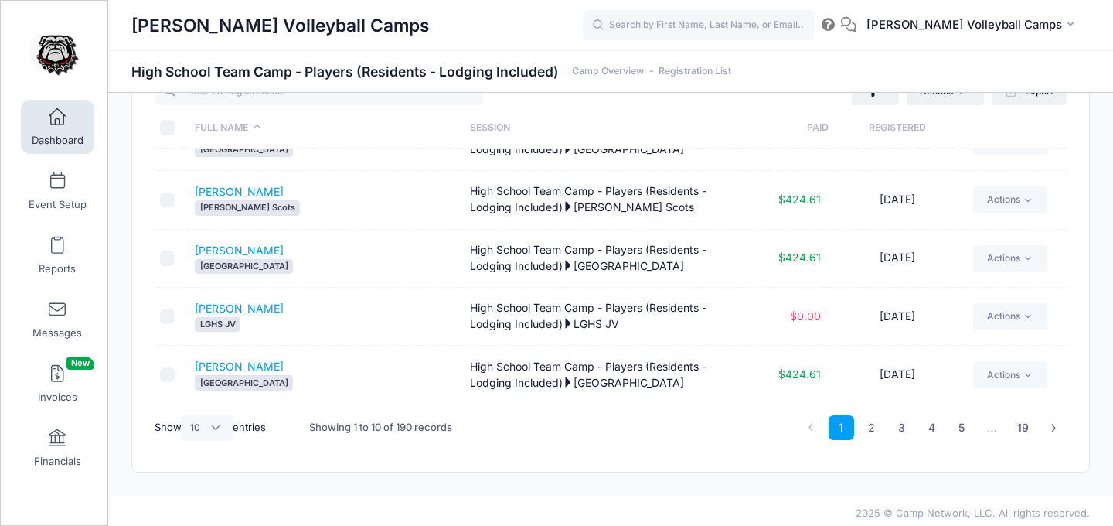
scroll to position [66, 0]
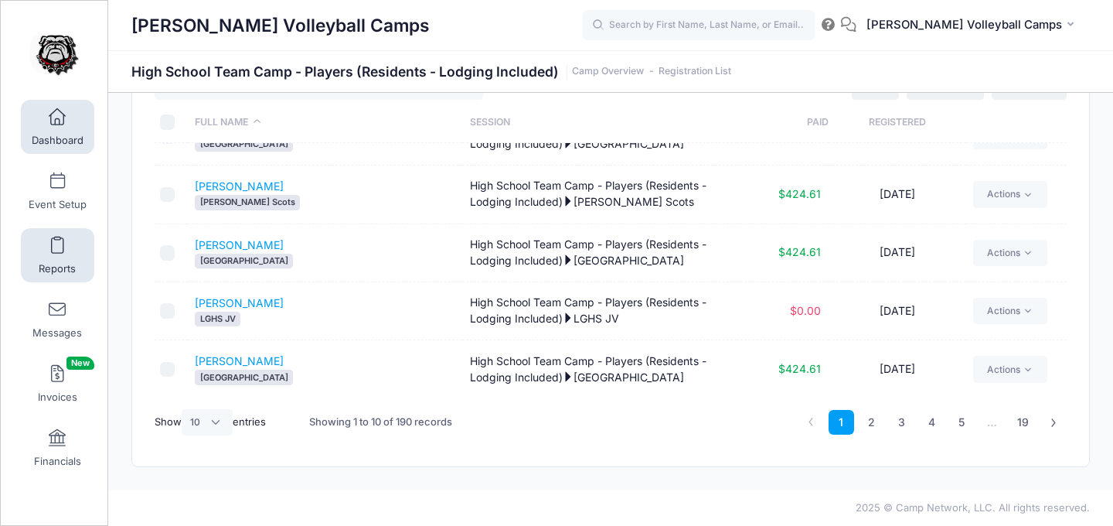
click at [70, 257] on link "Reports" at bounding box center [57, 255] width 73 height 54
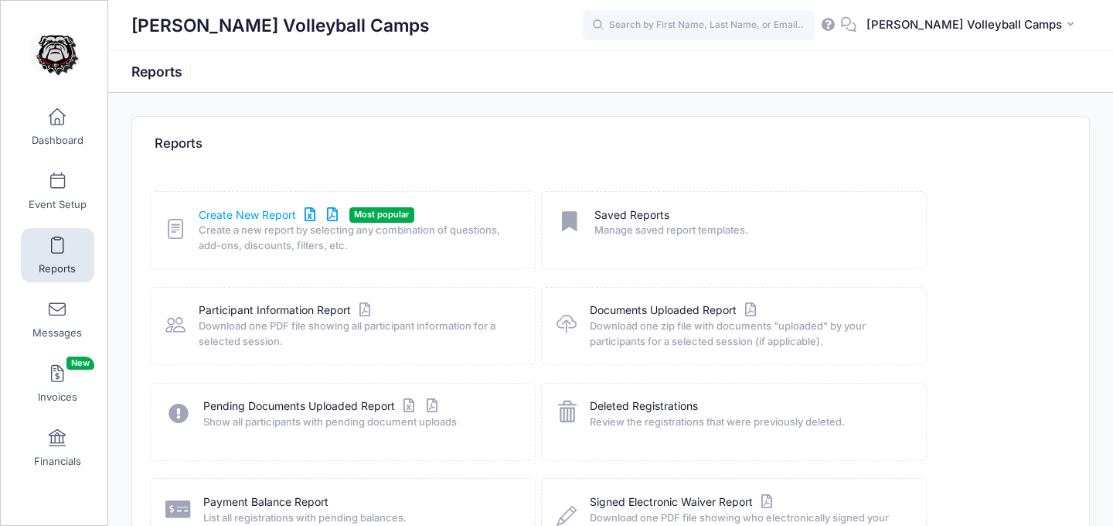
click at [256, 215] on link "Create New Report" at bounding box center [271, 215] width 144 height 16
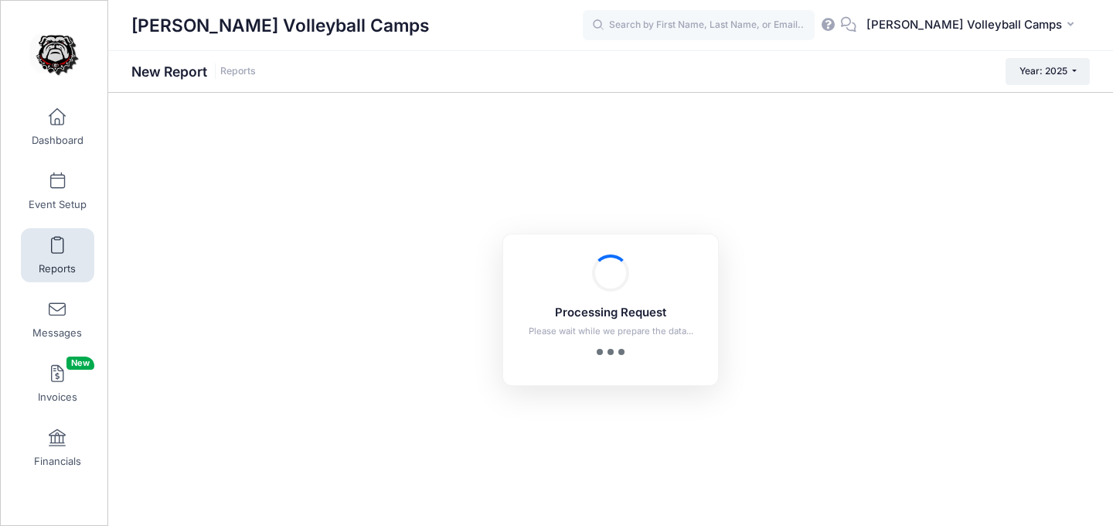
checkbox input "true"
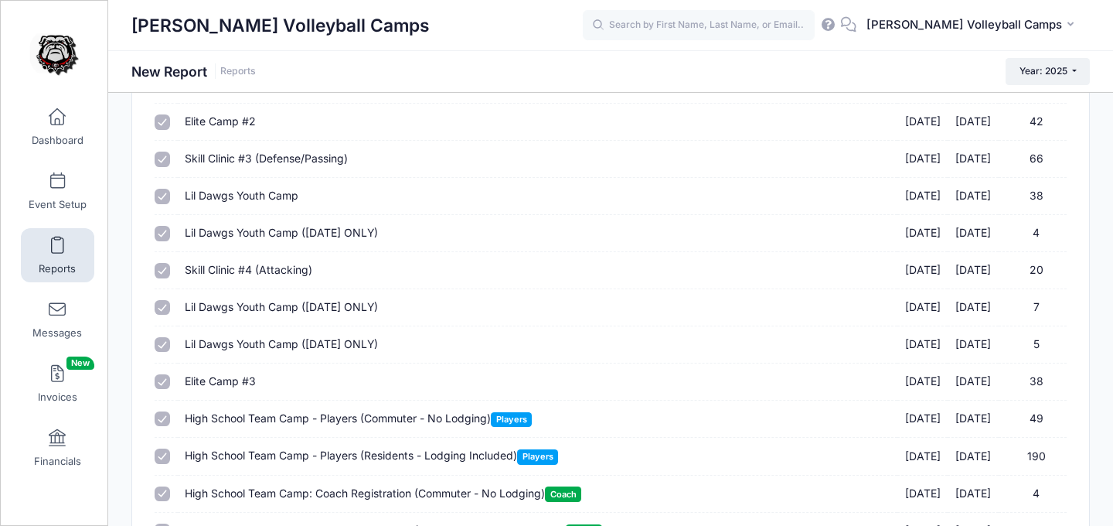
scroll to position [675, 0]
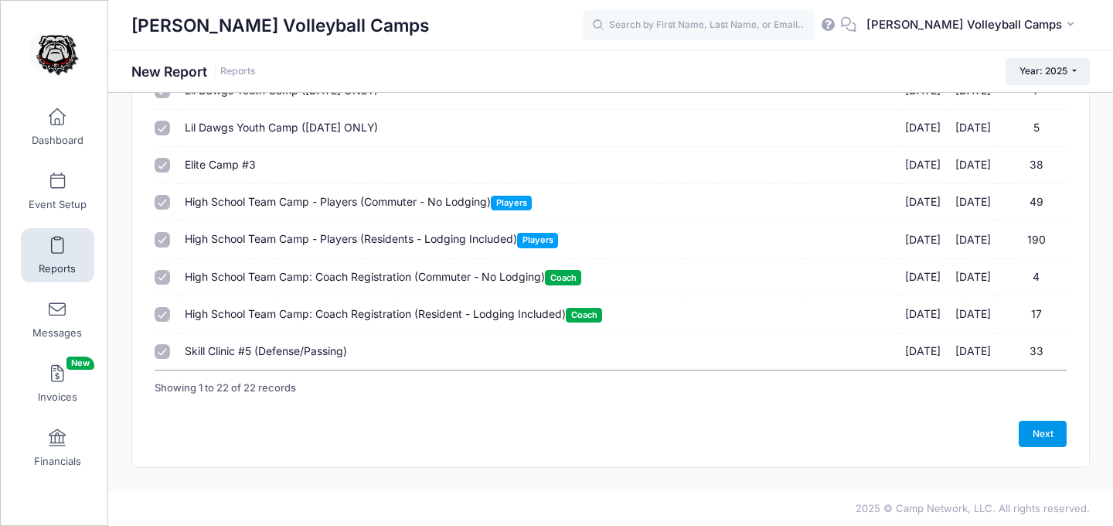
click at [1049, 431] on link "Next" at bounding box center [1043, 433] width 48 height 26
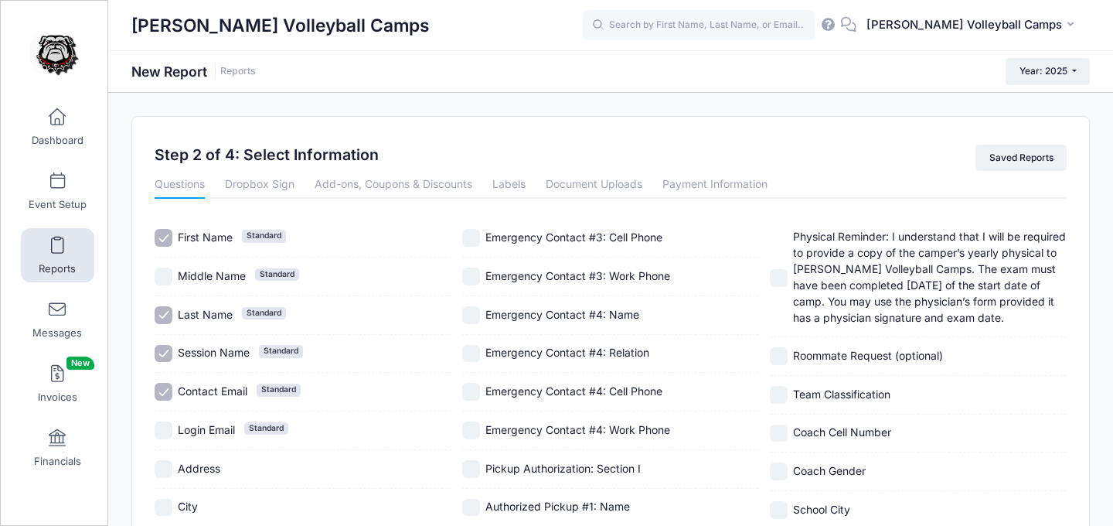
click at [189, 397] on span "Contact Email" at bounding box center [213, 390] width 70 height 13
checkbox input "false"
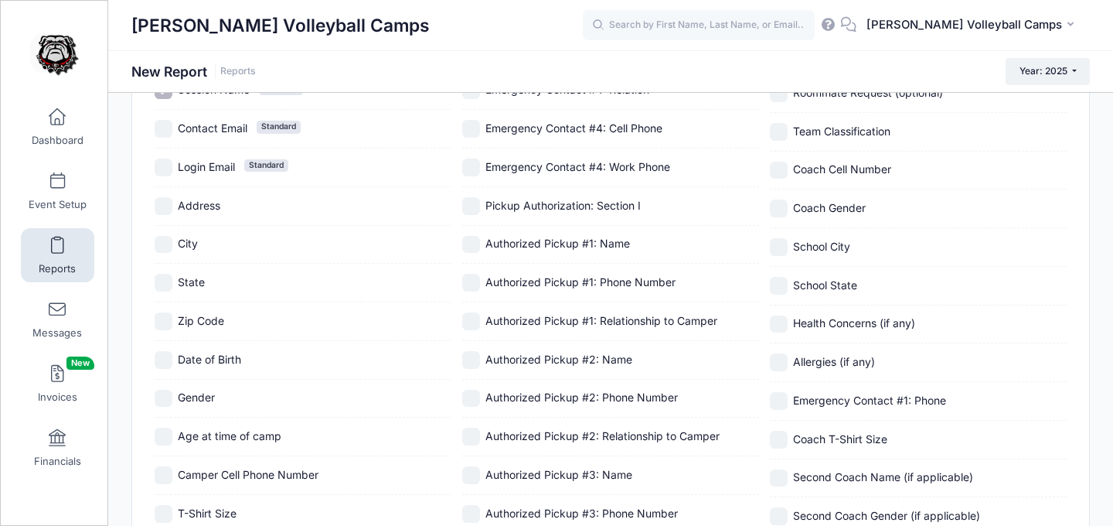
scroll to position [274, 0]
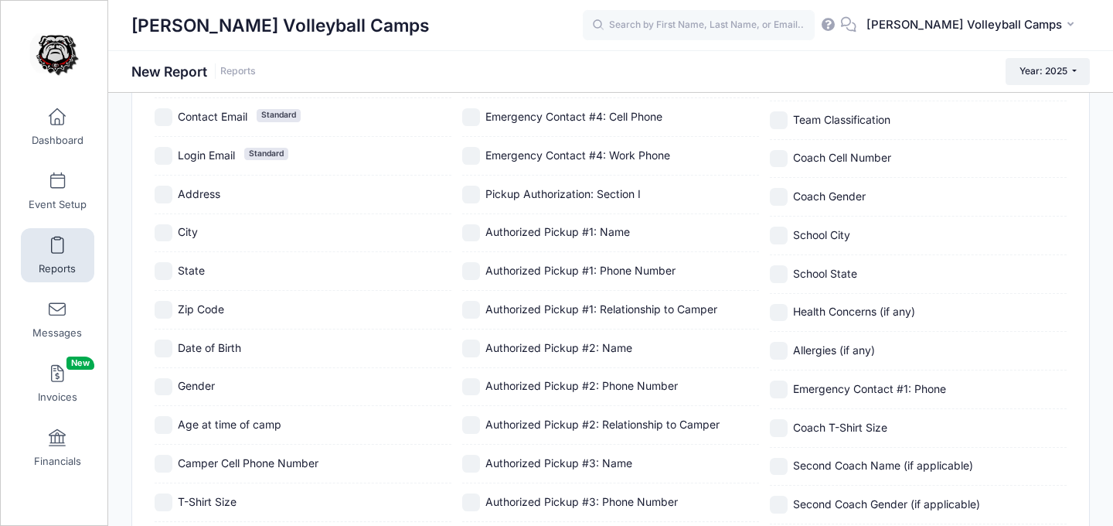
click at [845, 274] on span "School State" at bounding box center [825, 273] width 64 height 13
checkbox input "true"
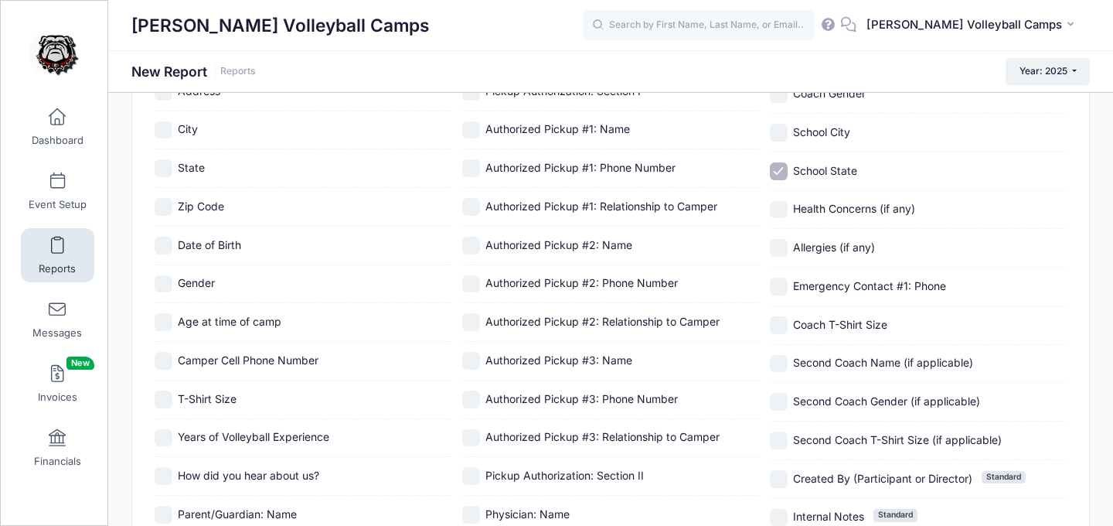
scroll to position [380, 0]
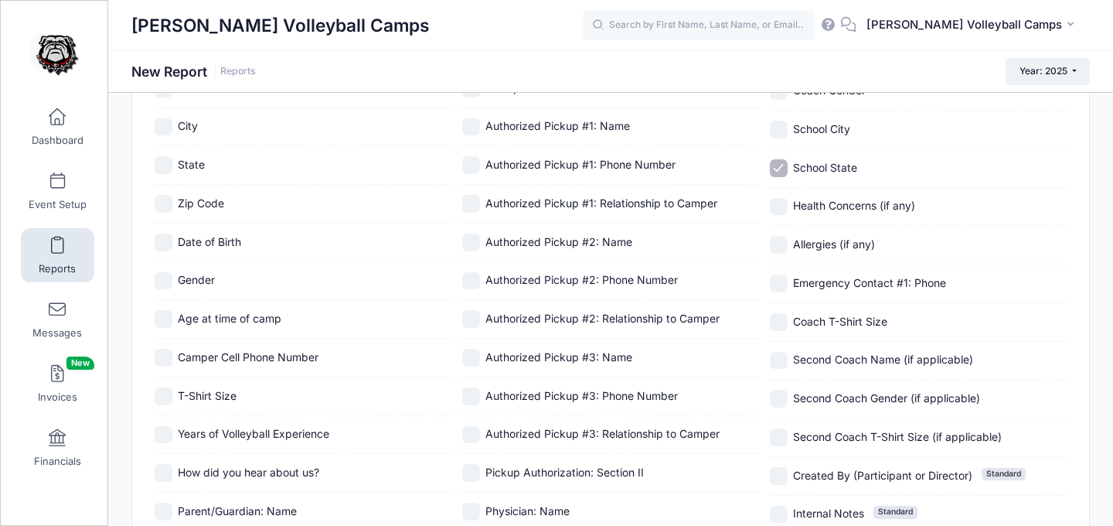
click at [245, 328] on div "Age at time of camp" at bounding box center [303, 319] width 297 height 39
checkbox input "true"
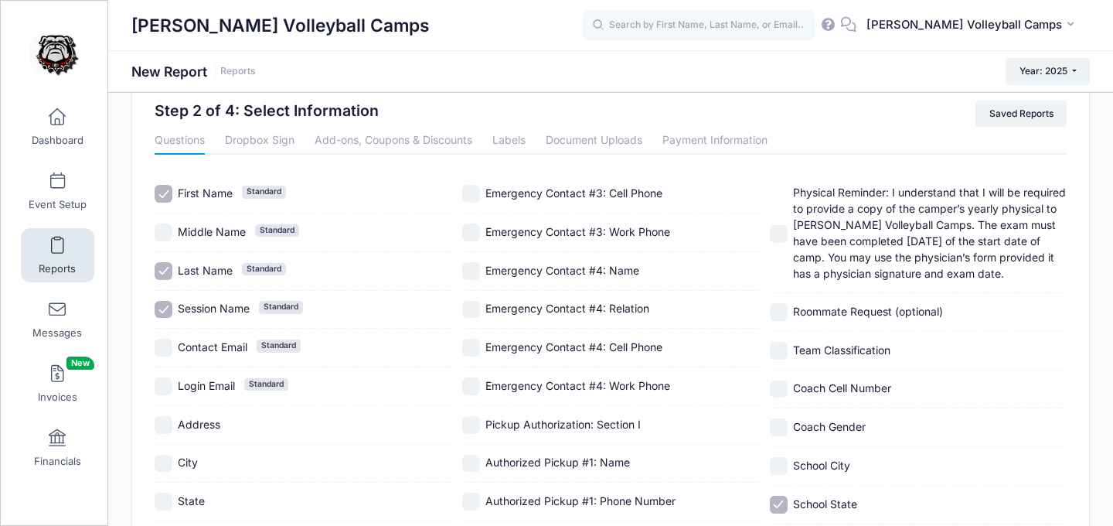
scroll to position [100, 0]
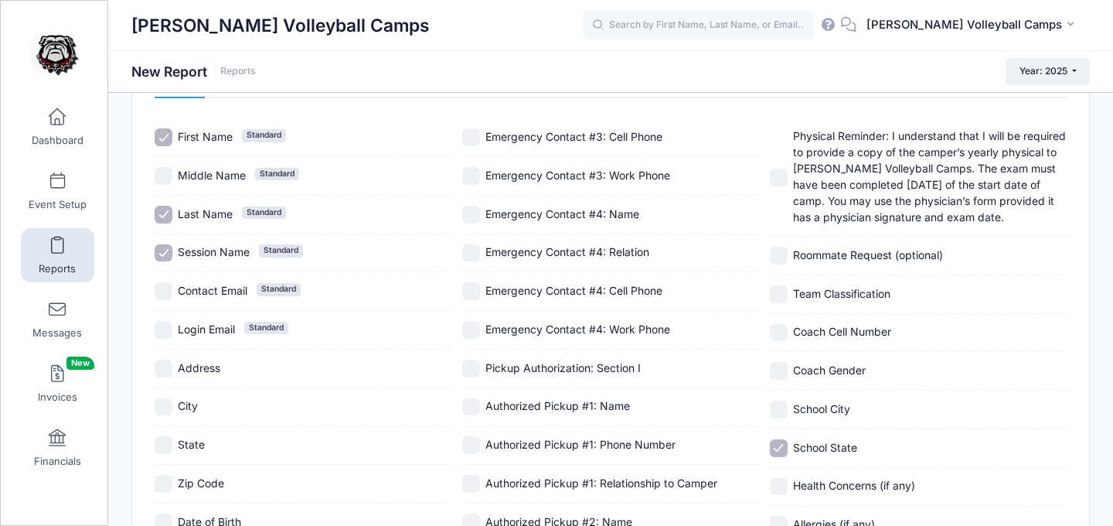
click at [168, 414] on input "City" at bounding box center [164, 407] width 18 height 18
checkbox input "true"
click at [168, 444] on input "State" at bounding box center [164, 445] width 18 height 18
checkbox input "true"
click at [781, 407] on input "School City" at bounding box center [779, 409] width 18 height 18
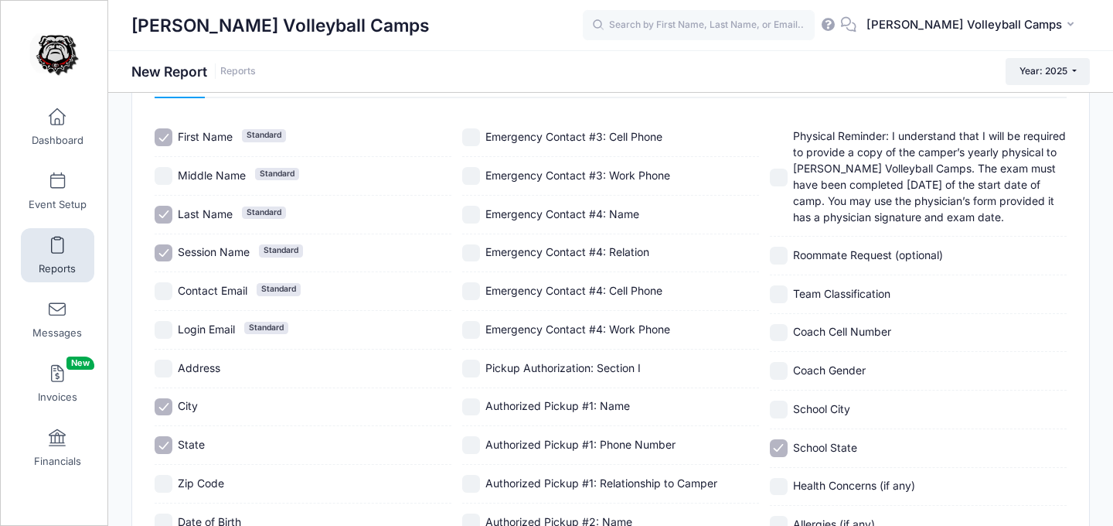
checkbox input "true"
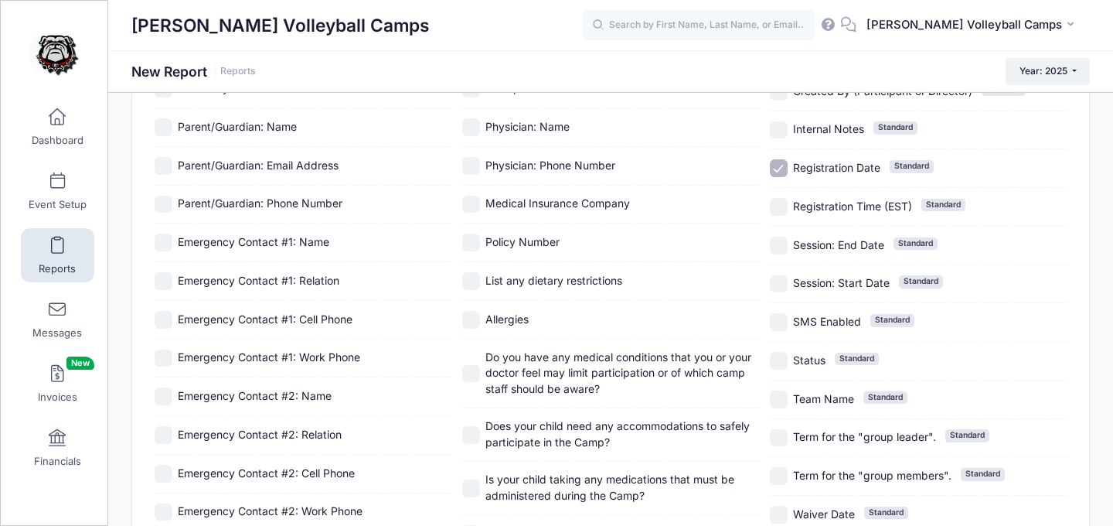
scroll to position [756, 0]
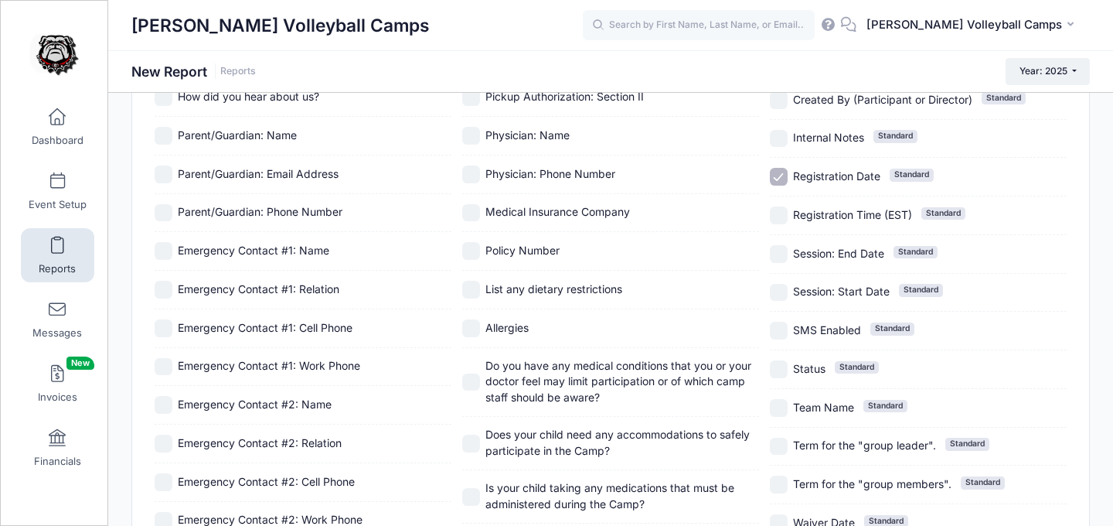
click at [778, 169] on input "Registration Date Standard" at bounding box center [779, 177] width 18 height 18
checkbox input "false"
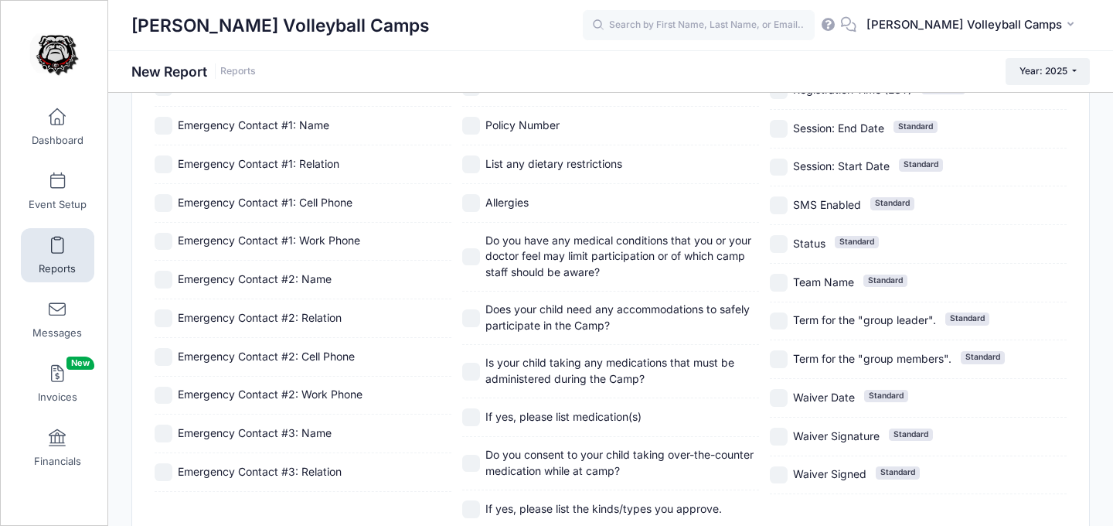
scroll to position [1005, 0]
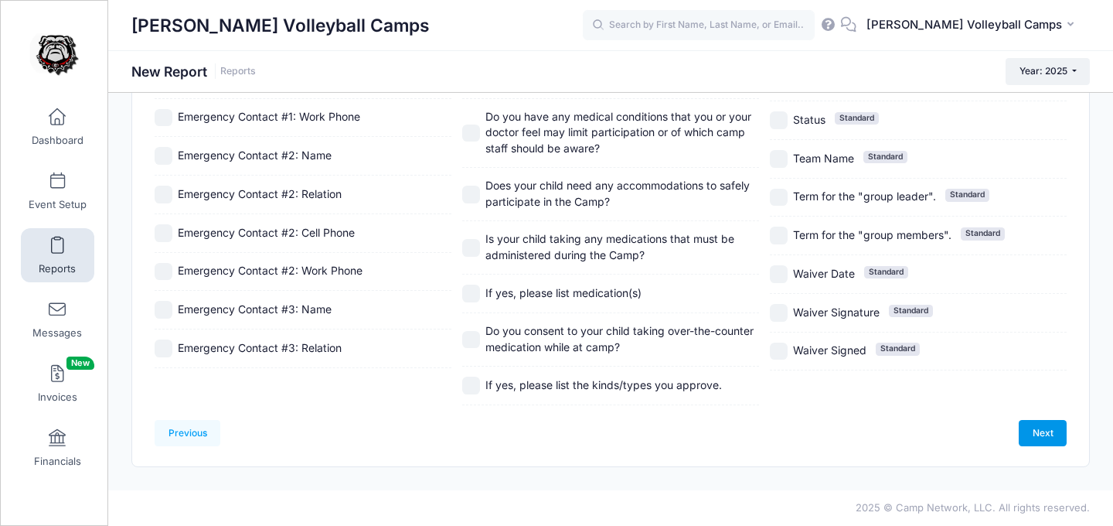
click at [1053, 439] on link "Next" at bounding box center [1043, 433] width 48 height 26
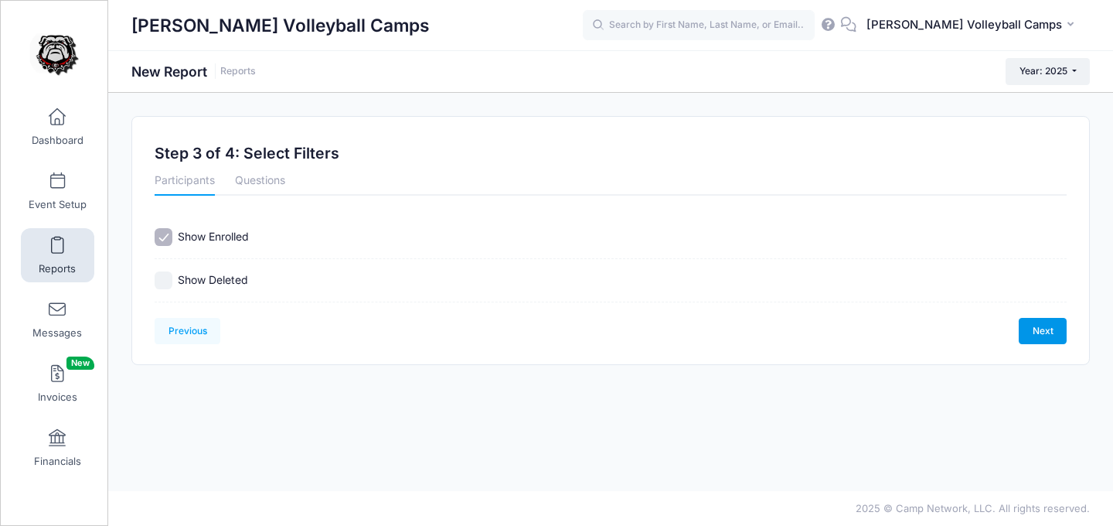
click at [1064, 330] on link "Next" at bounding box center [1043, 331] width 48 height 26
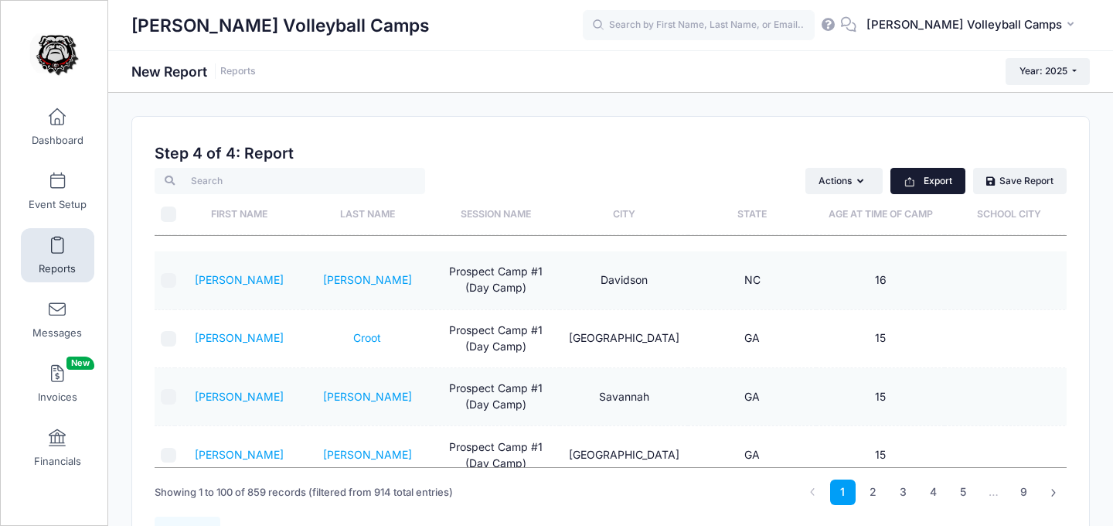
click at [939, 182] on button "Export" at bounding box center [927, 181] width 75 height 26
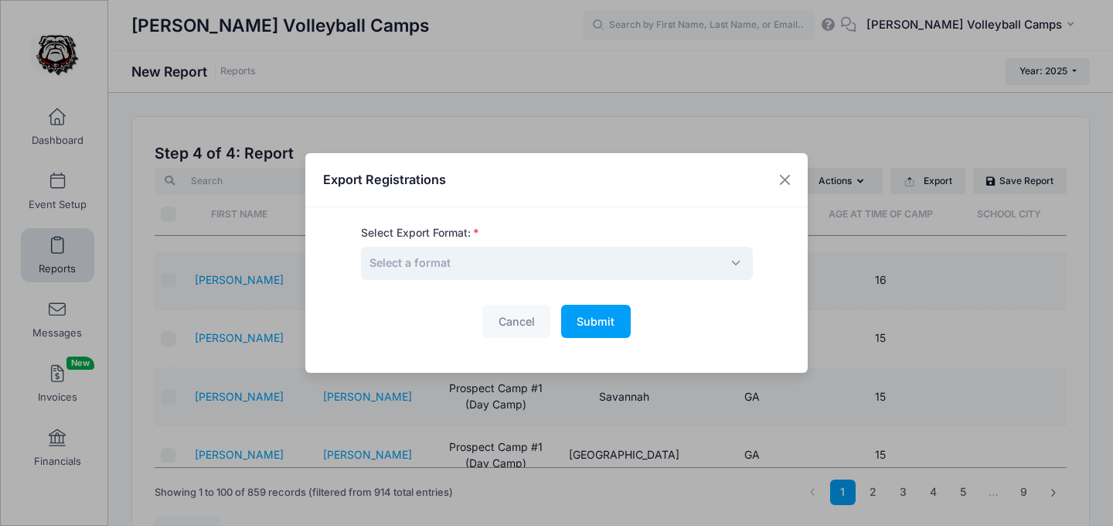
click at [630, 271] on span "Select a format" at bounding box center [557, 263] width 392 height 33
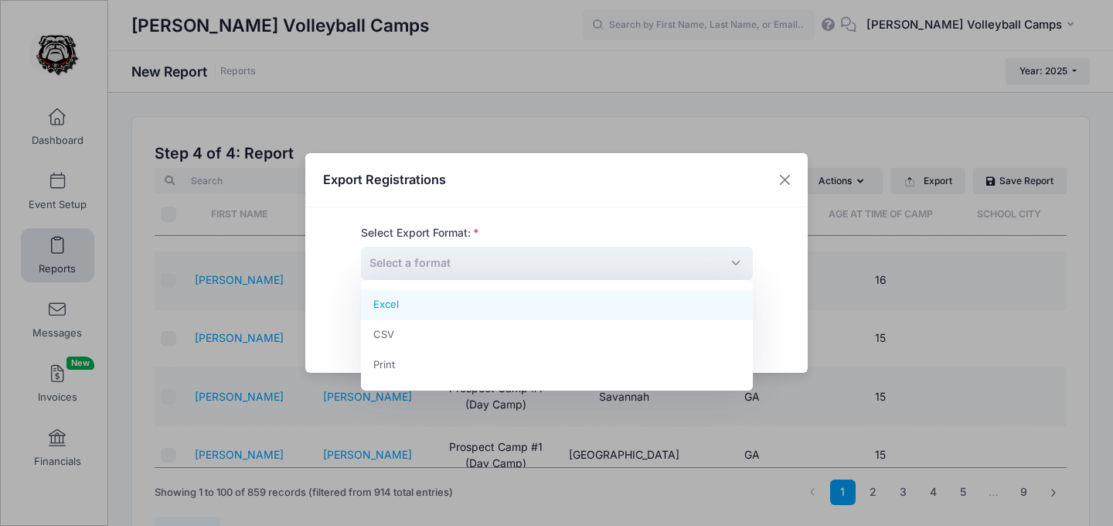
select select "excel"
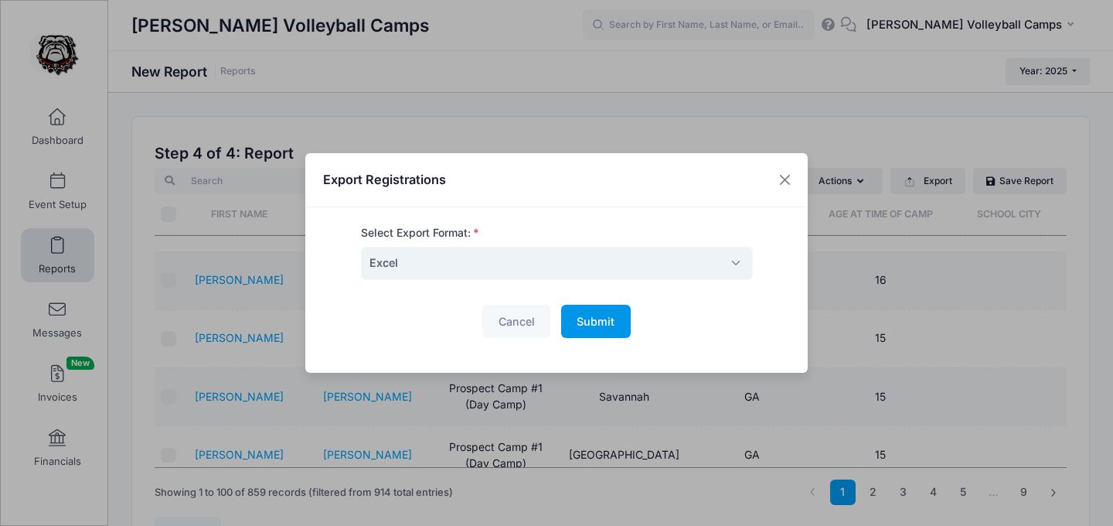
click at [604, 324] on span "Submit" at bounding box center [596, 321] width 38 height 13
